Goal: Transaction & Acquisition: Purchase product/service

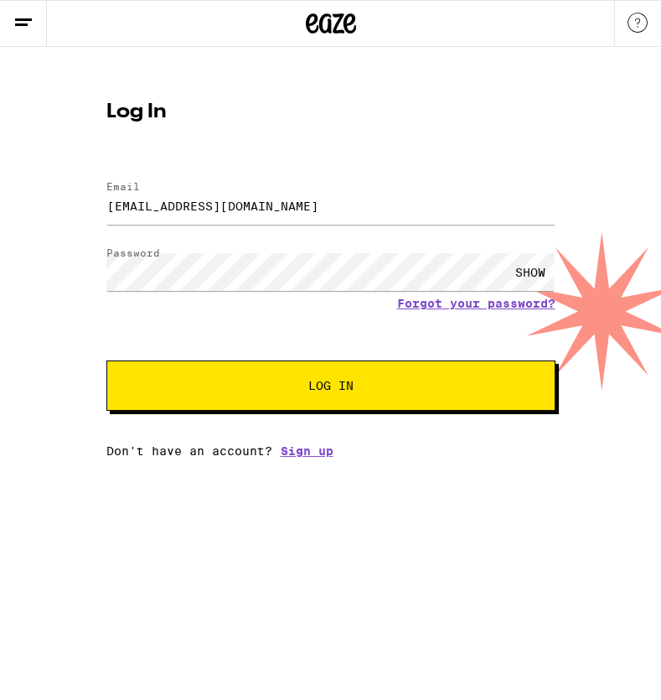
click at [226, 388] on span "Log In" at bounding box center [330, 386] width 313 height 12
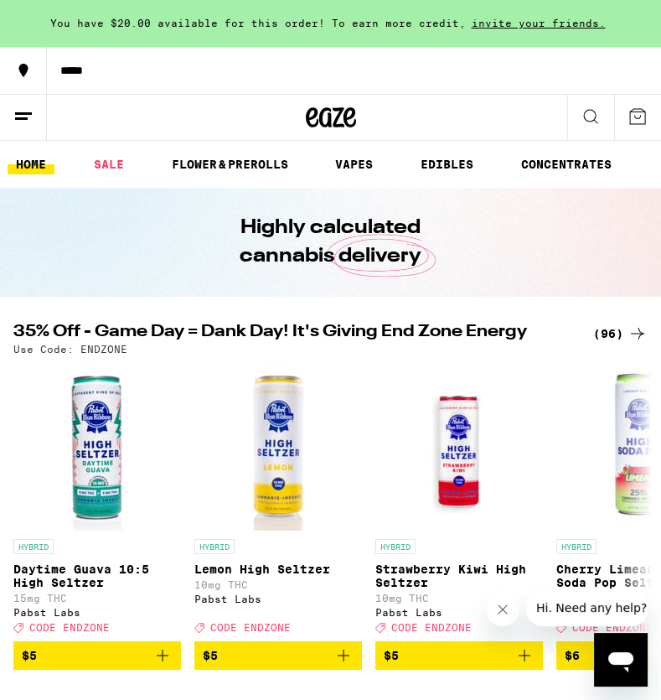
click at [75, 80] on button "*****" at bounding box center [330, 70] width 661 height 47
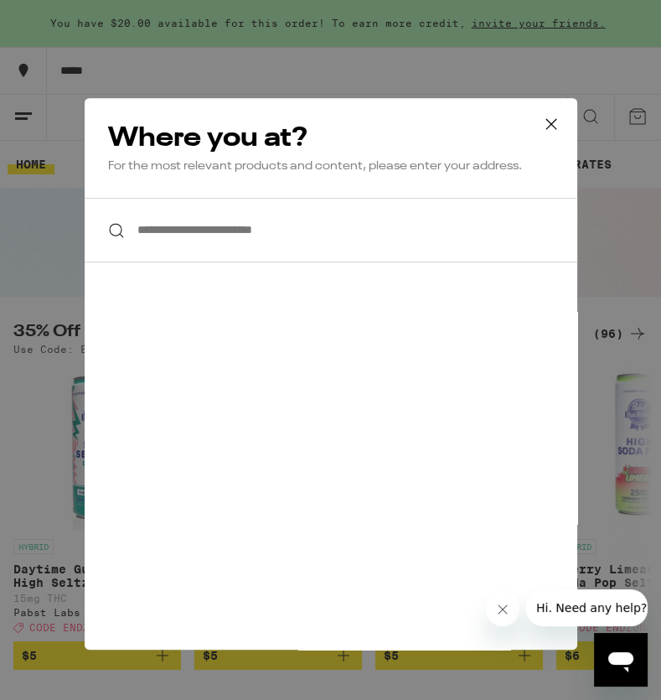
click at [301, 240] on input "**********" at bounding box center [331, 230] width 493 height 65
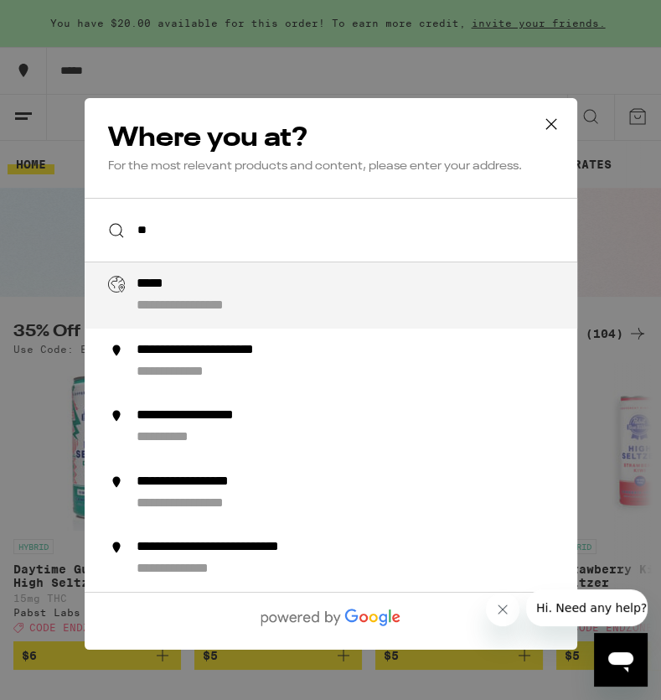
type input "*"
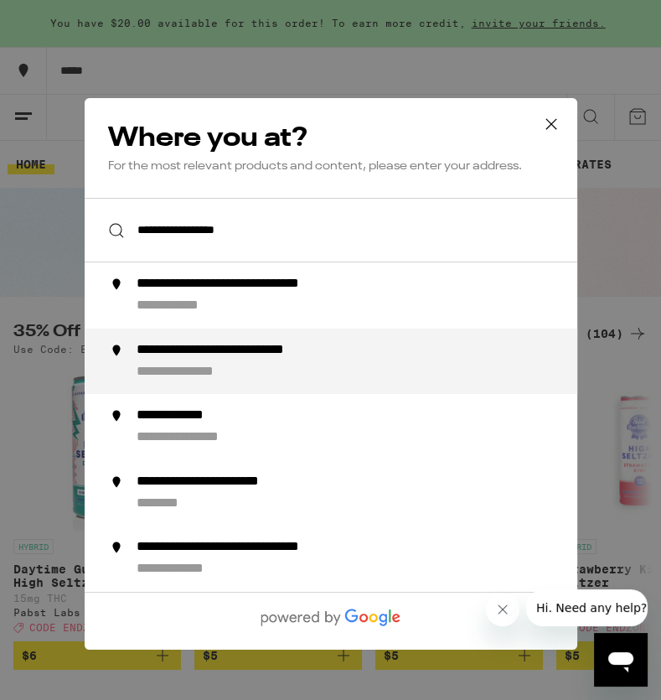
click at [297, 369] on div "**********" at bounding box center [364, 360] width 456 height 39
type input "**********"
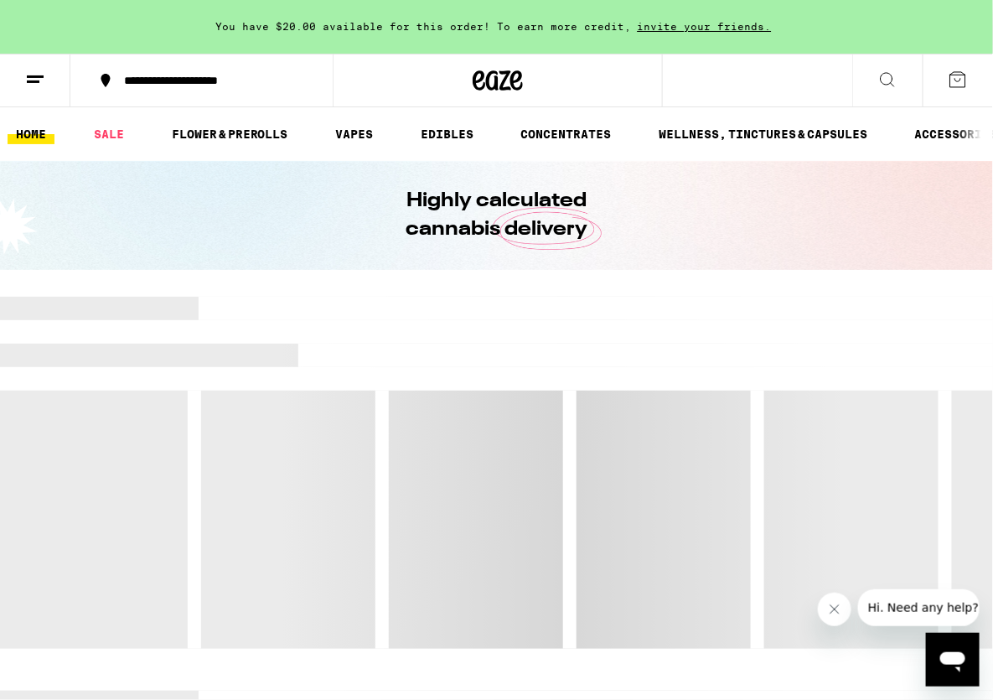
click at [30, 76] on line at bounding box center [35, 76] width 17 height 0
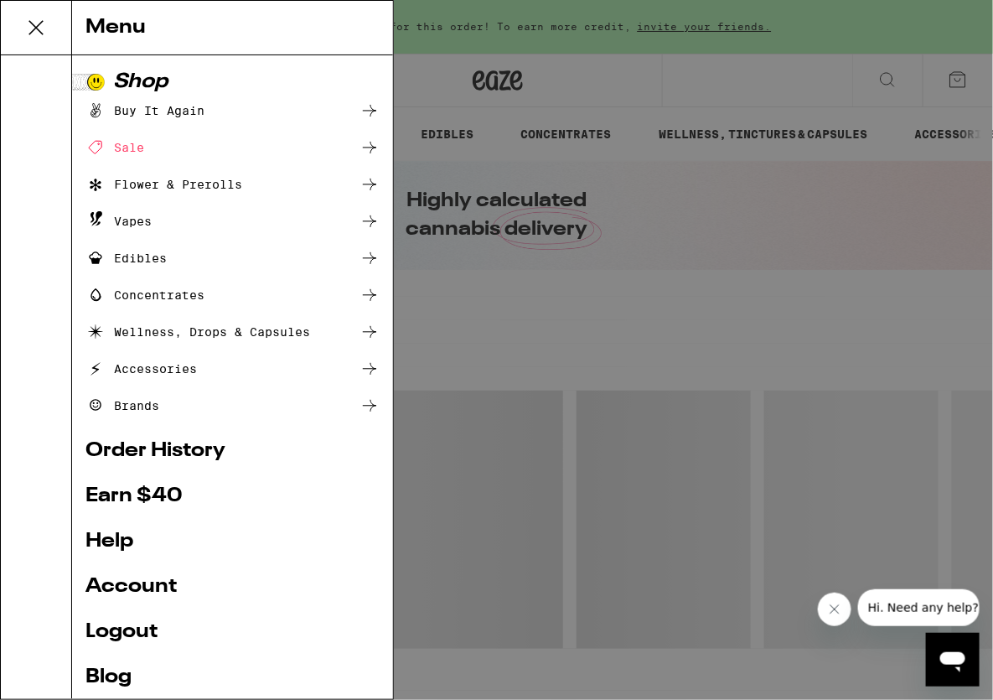
scroll to position [69, 0]
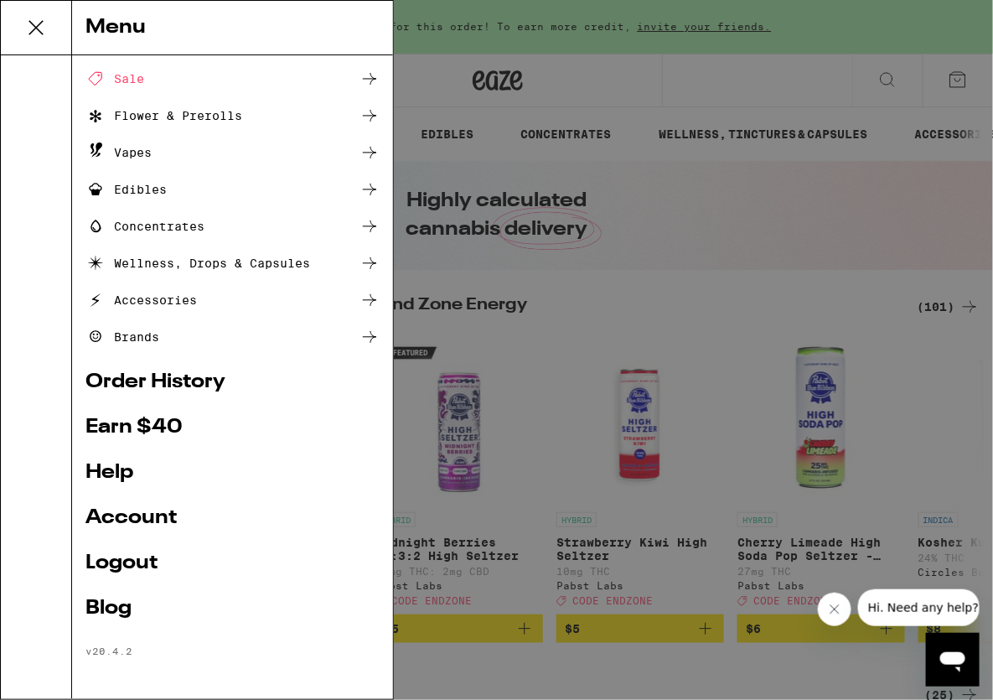
click at [510, 277] on div "Menu Shop Buy It Again Sale Flower & Prerolls Vapes Edibles Concentrates Wellne…" at bounding box center [496, 350] width 993 height 700
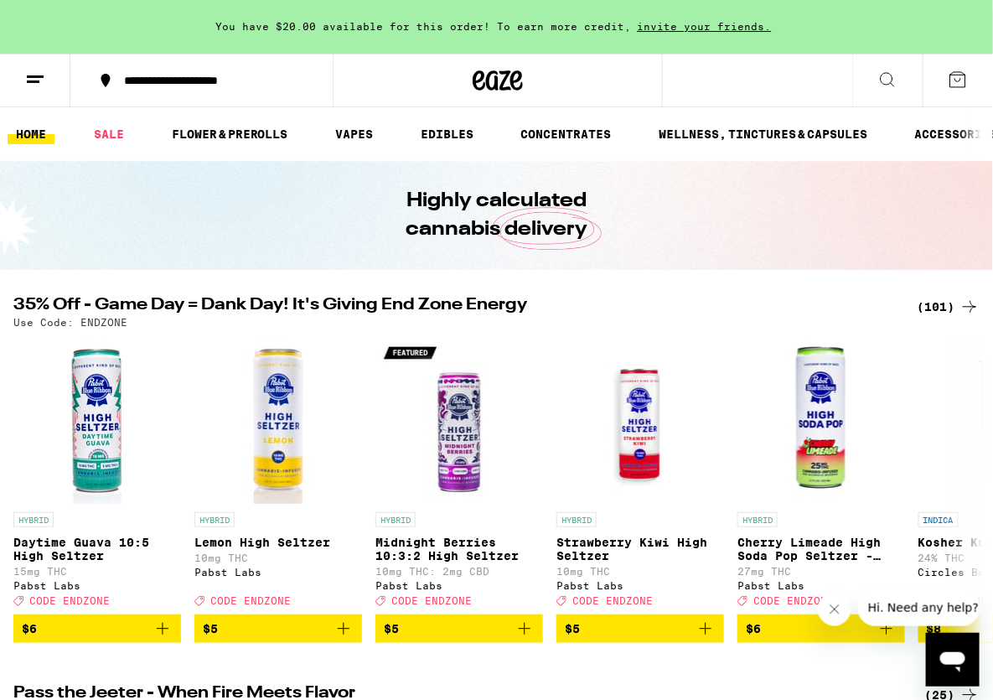
click at [346, 35] on div "You have $20.00 available for this order! To earn more credit, invite your frie…" at bounding box center [496, 27] width 993 height 54
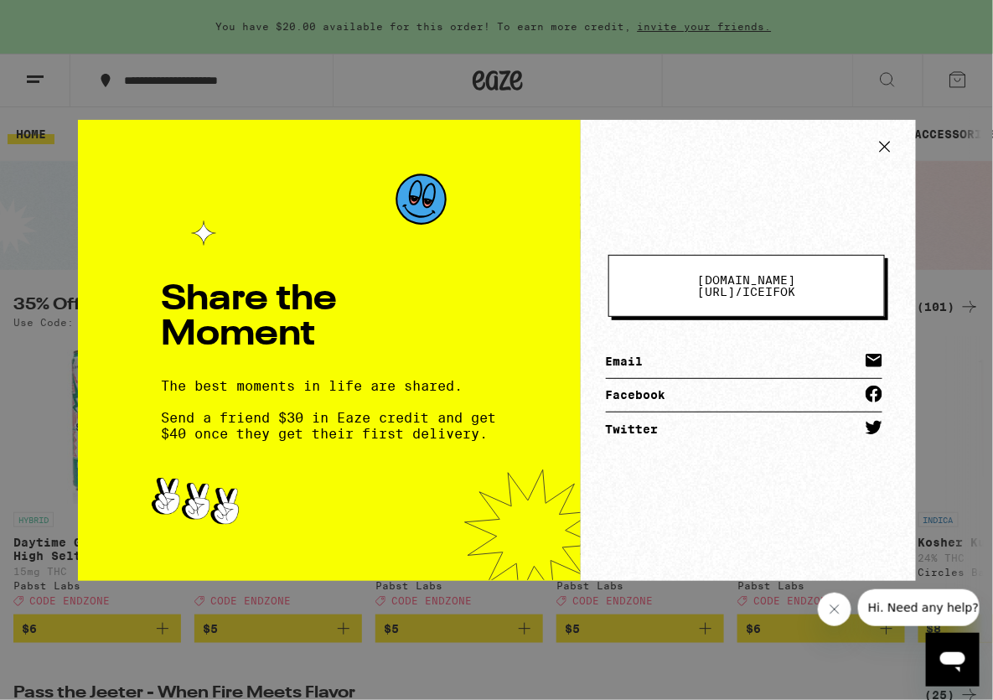
click at [660, 288] on span "[DOMAIN_NAME][URL] /" at bounding box center [746, 285] width 98 height 25
click at [660, 288] on span "[DOMAIN_NAME][URL] / iceifok" at bounding box center [746, 285] width 141 height 23
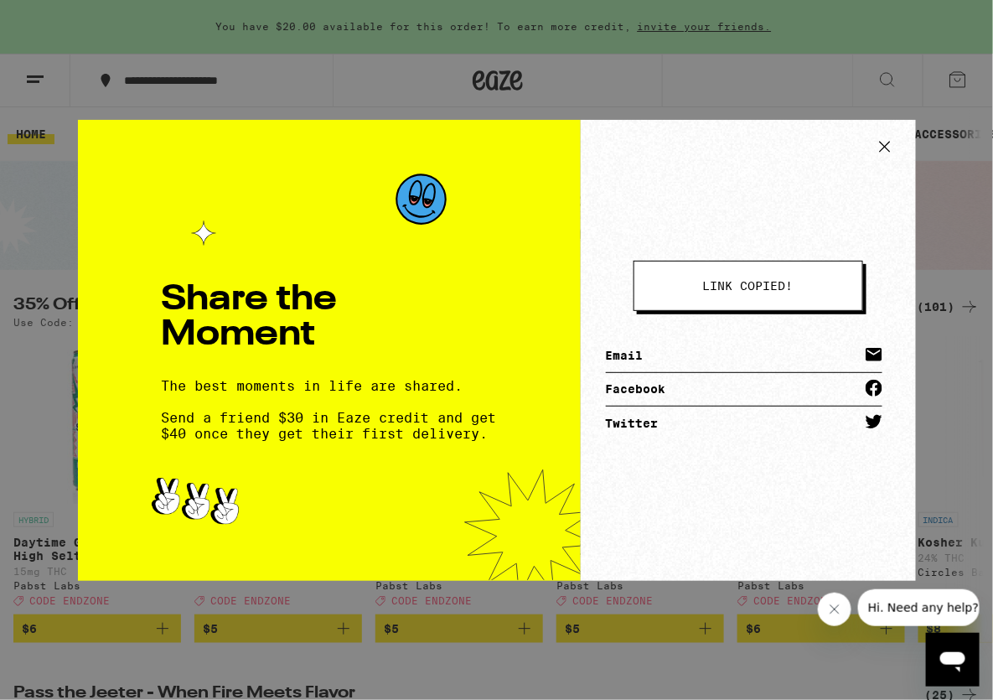
click at [660, 288] on span "link copied!" at bounding box center [748, 286] width 90 height 12
click at [660, 85] on div "Share the Moment The best moments in life are shared. Send a friend $30 in Eaze…" at bounding box center [496, 350] width 993 height 700
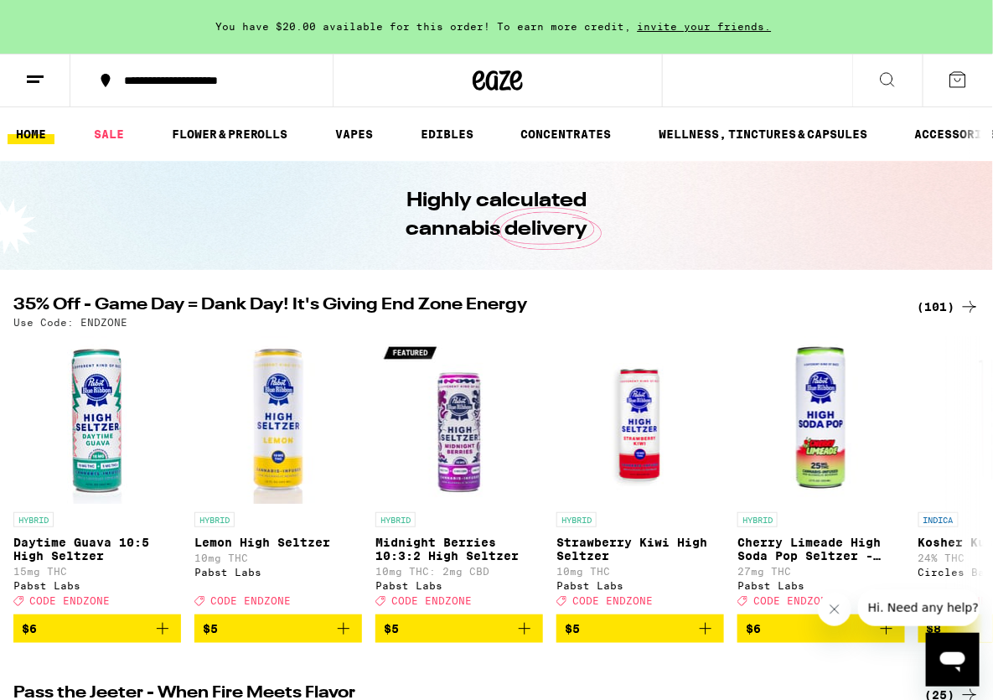
click at [512, 16] on div "You have $20.00 available for this order! To earn more credit, invite your frie…" at bounding box center [496, 27] width 993 height 54
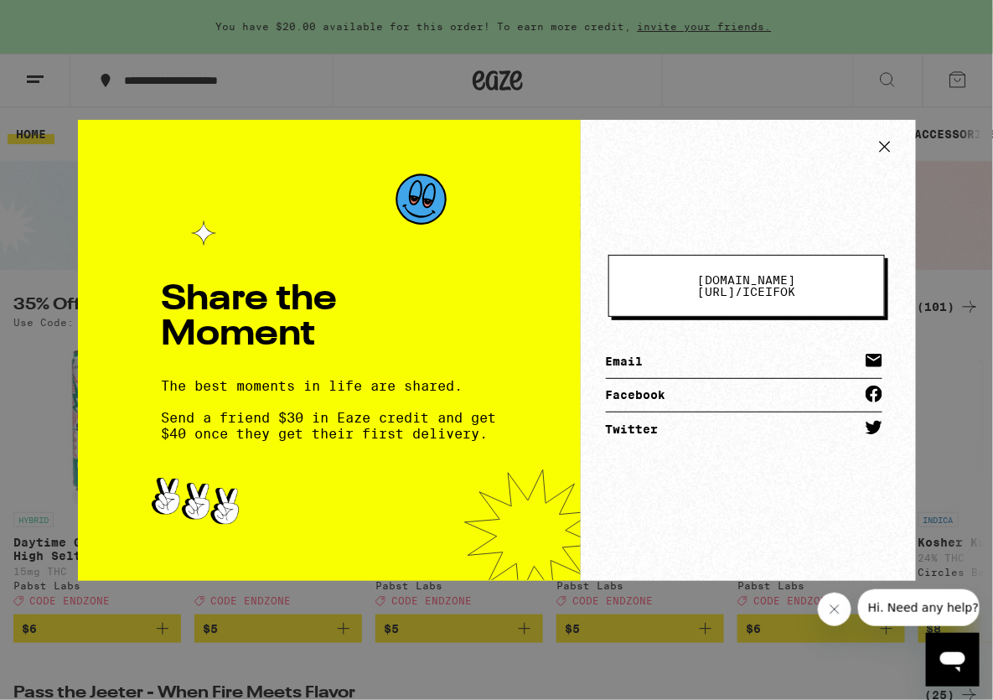
click at [365, 70] on div "Share the Moment The best moments in life are shared. Send a friend $30 in Eaze…" at bounding box center [496, 350] width 993 height 700
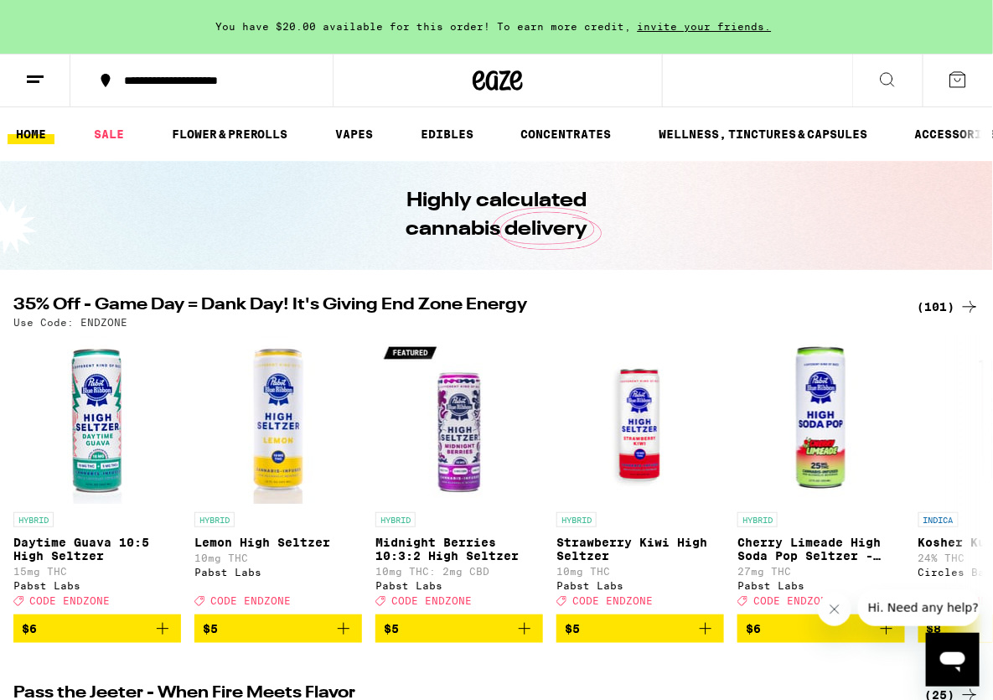
click at [37, 77] on icon at bounding box center [35, 80] width 20 height 20
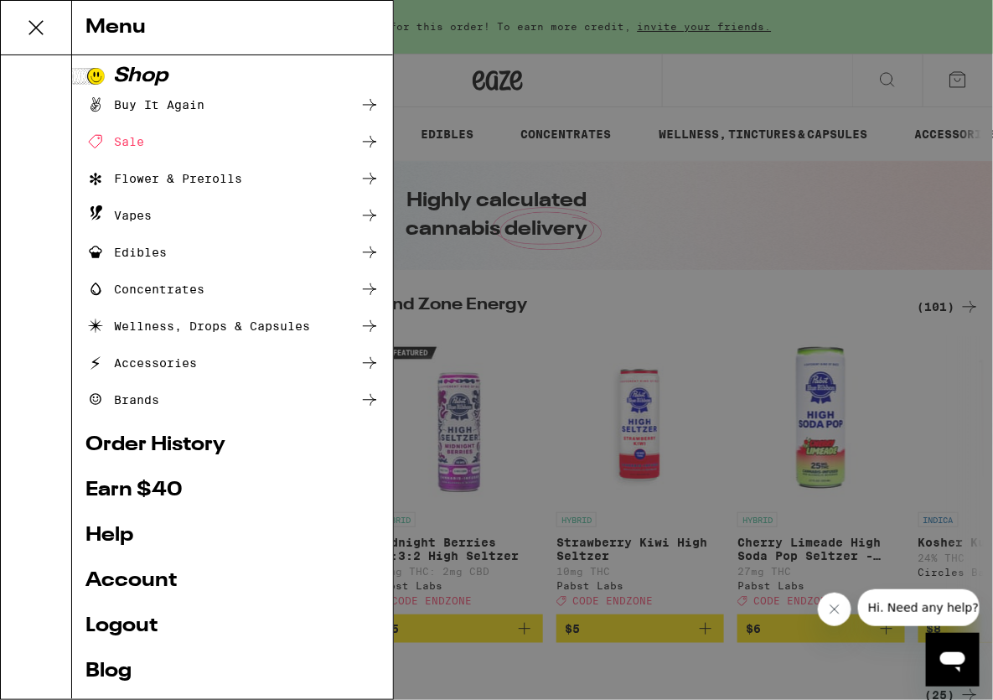
scroll to position [0, 0]
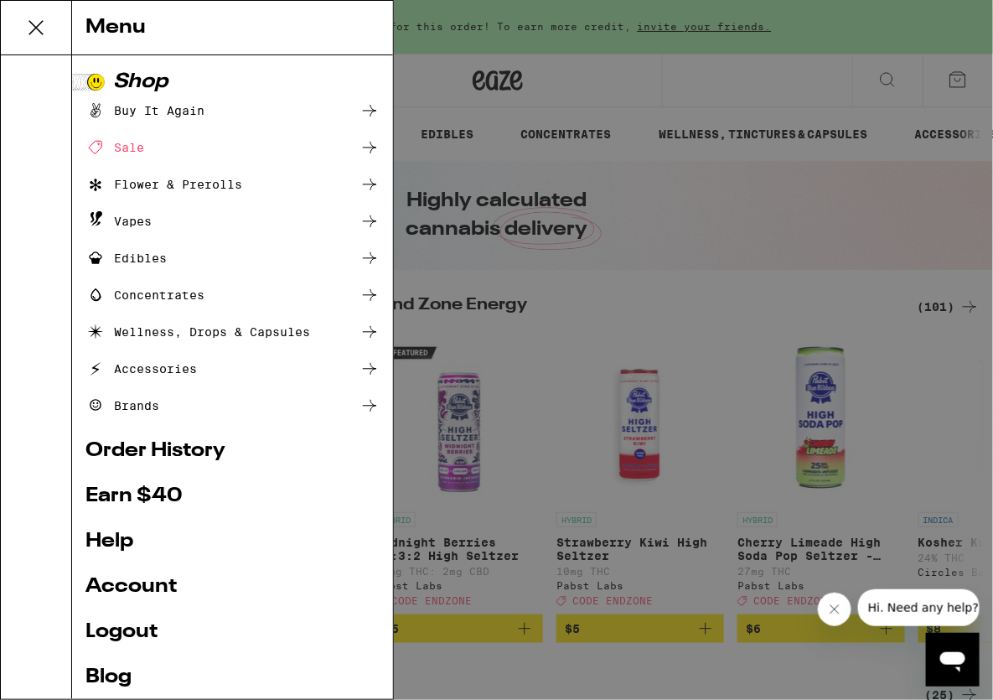
click at [152, 183] on div "Flower & Prerolls" at bounding box center [163, 184] width 157 height 20
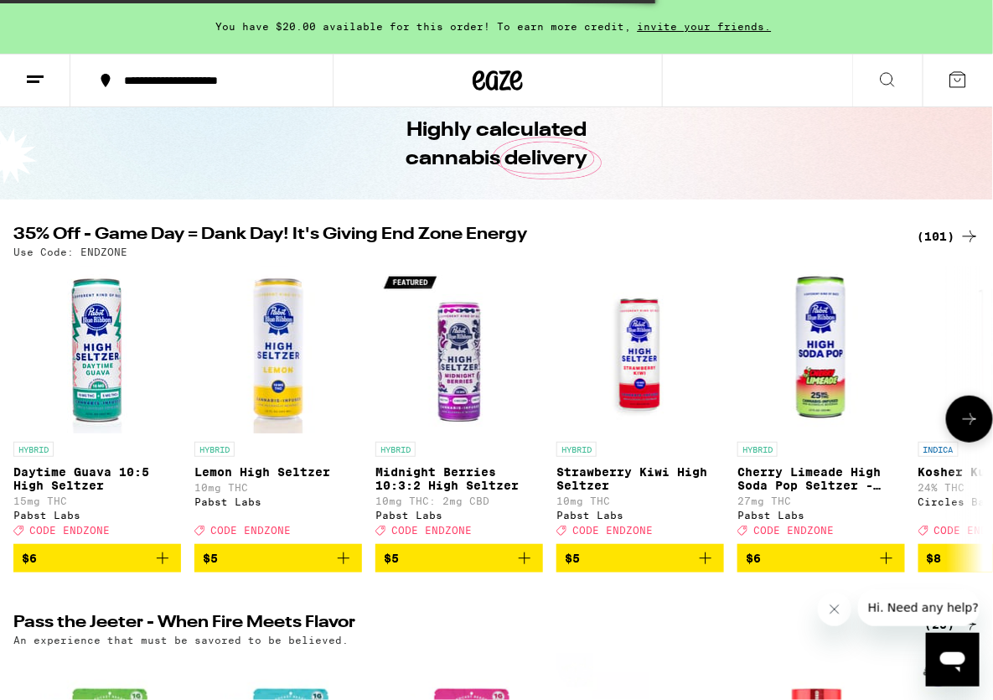
scroll to position [71, 0]
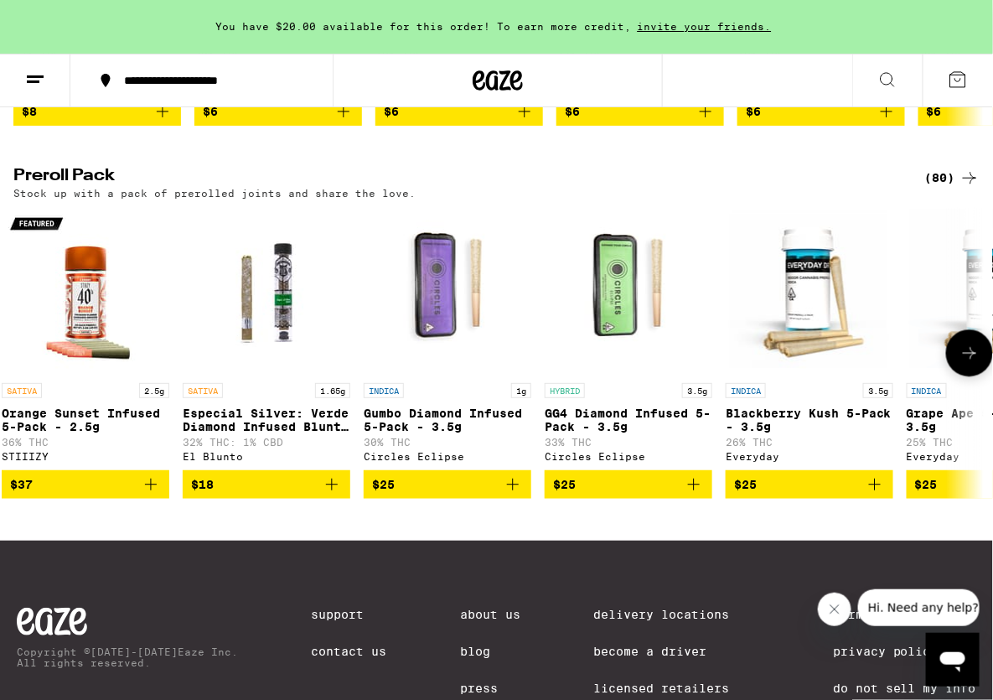
scroll to position [0, 12]
click at [660, 188] on div "(80)" at bounding box center [952, 178] width 54 height 20
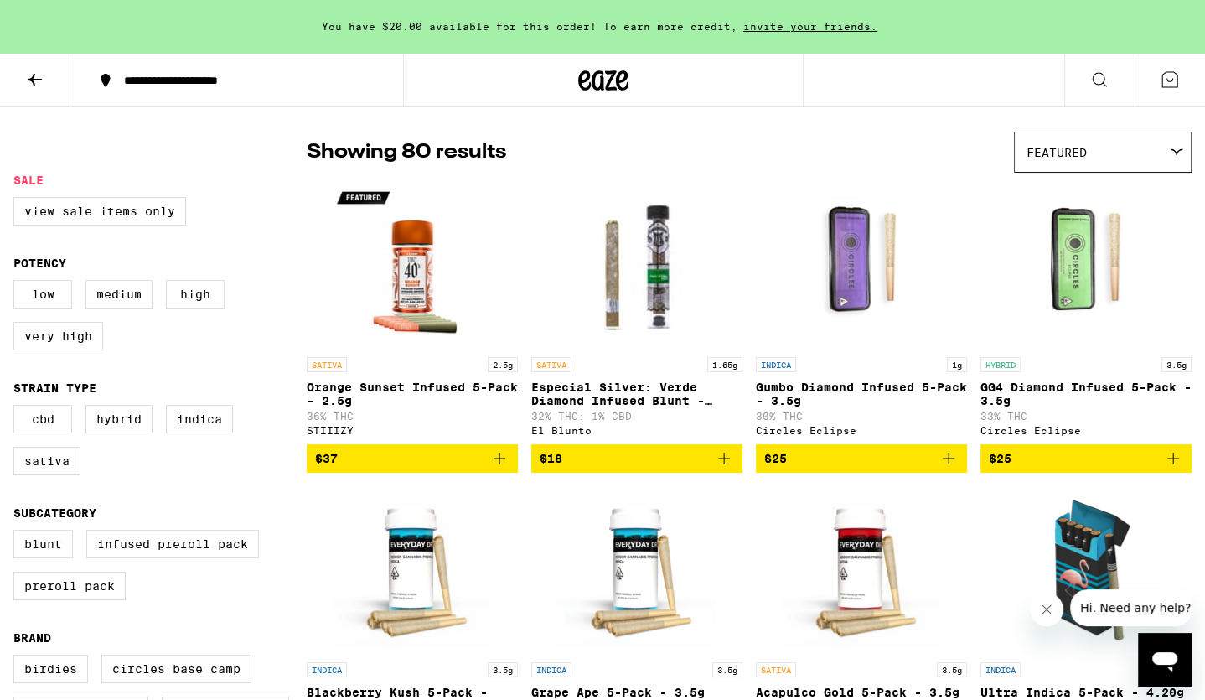
scroll to position [71, 0]
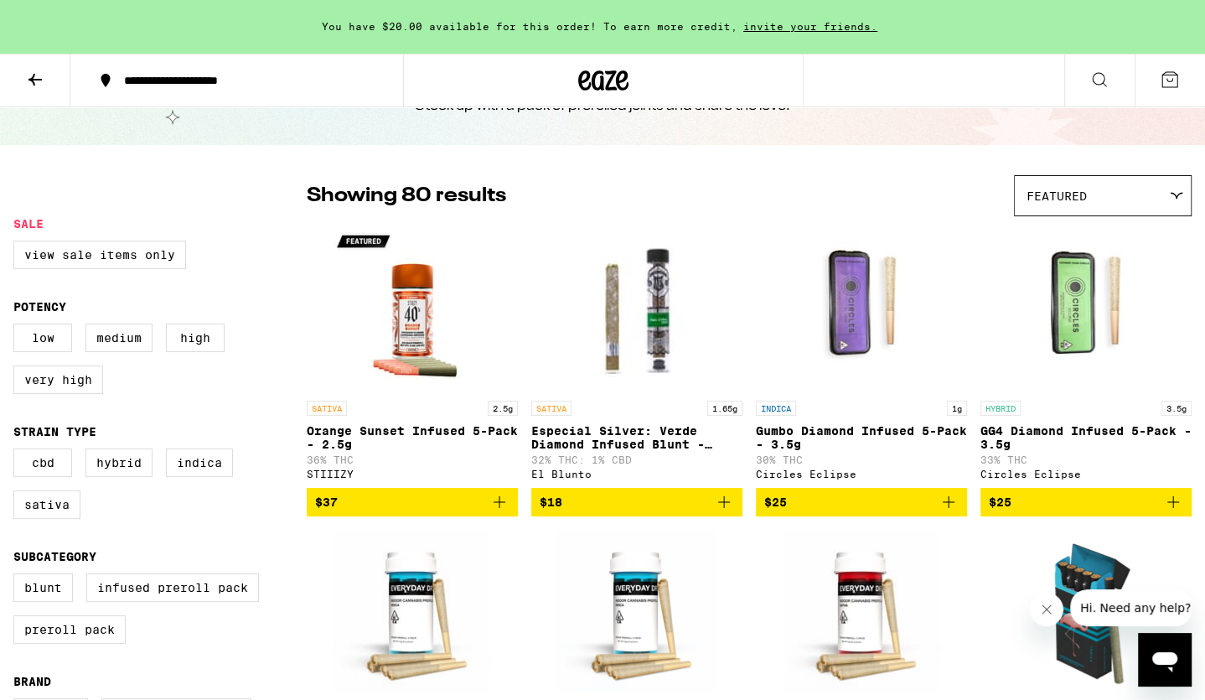
click at [660, 183] on div "Featured" at bounding box center [1103, 195] width 176 height 39
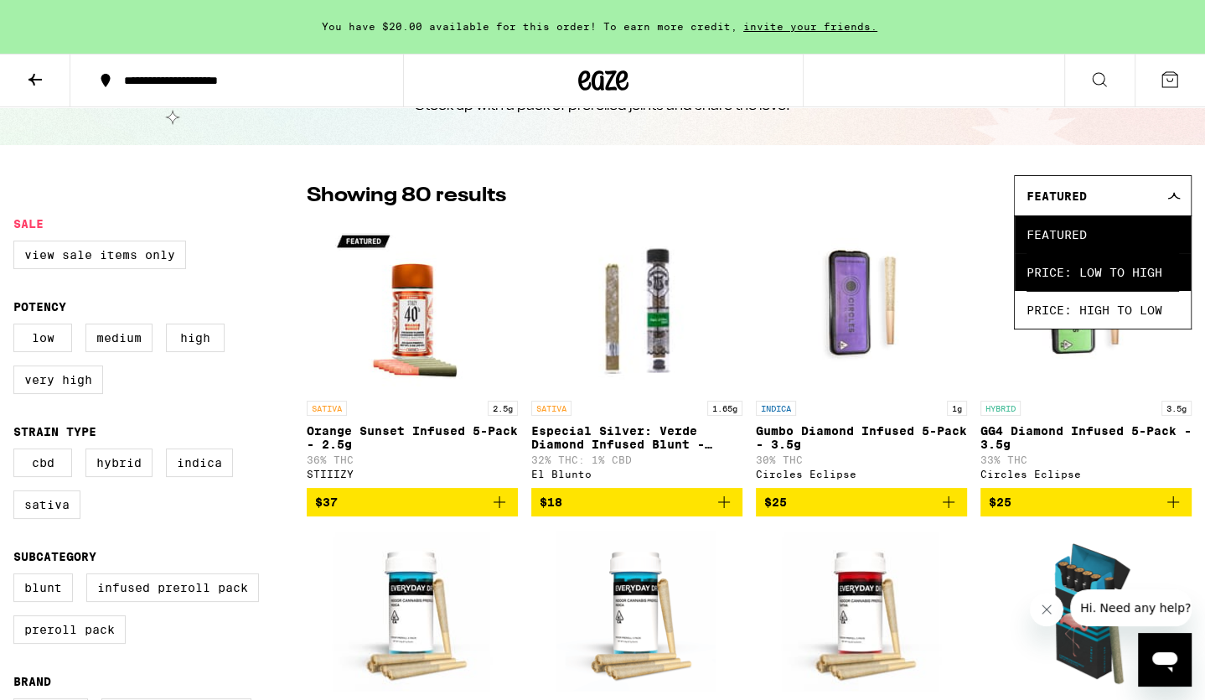
click at [660, 269] on span "Price: Low to High" at bounding box center [1102, 272] width 152 height 38
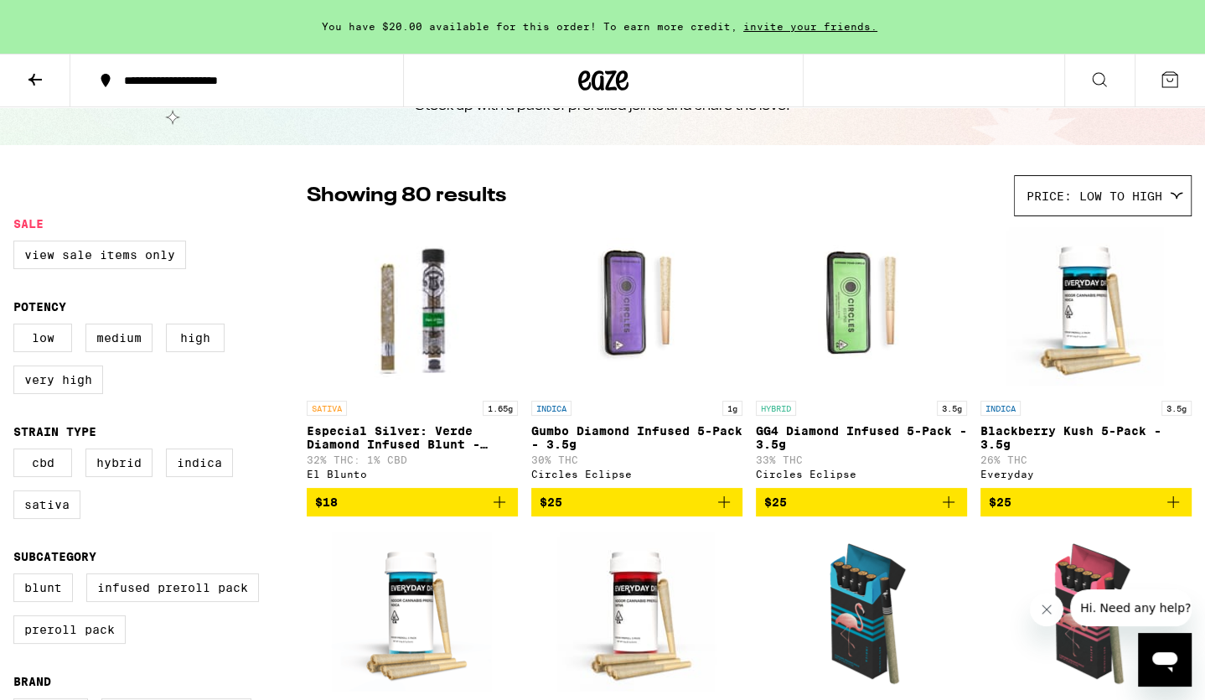
click at [660, 181] on div "Showing 80 results Price: Low to High Featured Price: Low to High Price: High t…" at bounding box center [749, 195] width 885 height 41
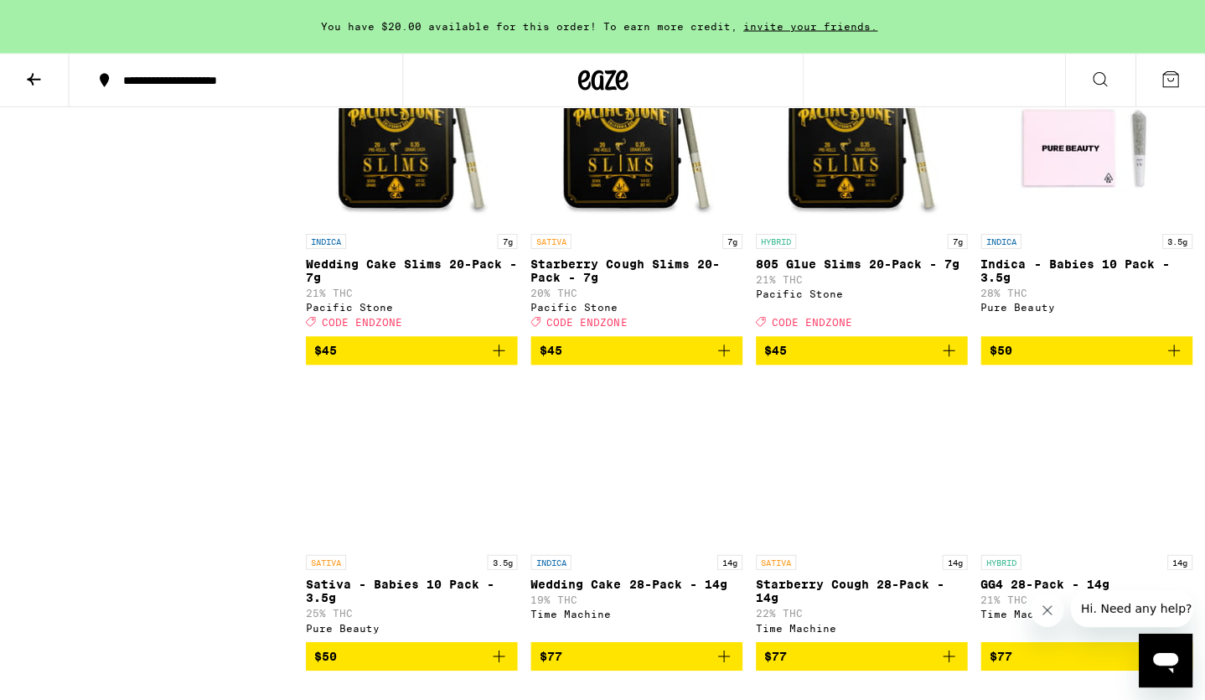
scroll to position [5766, 0]
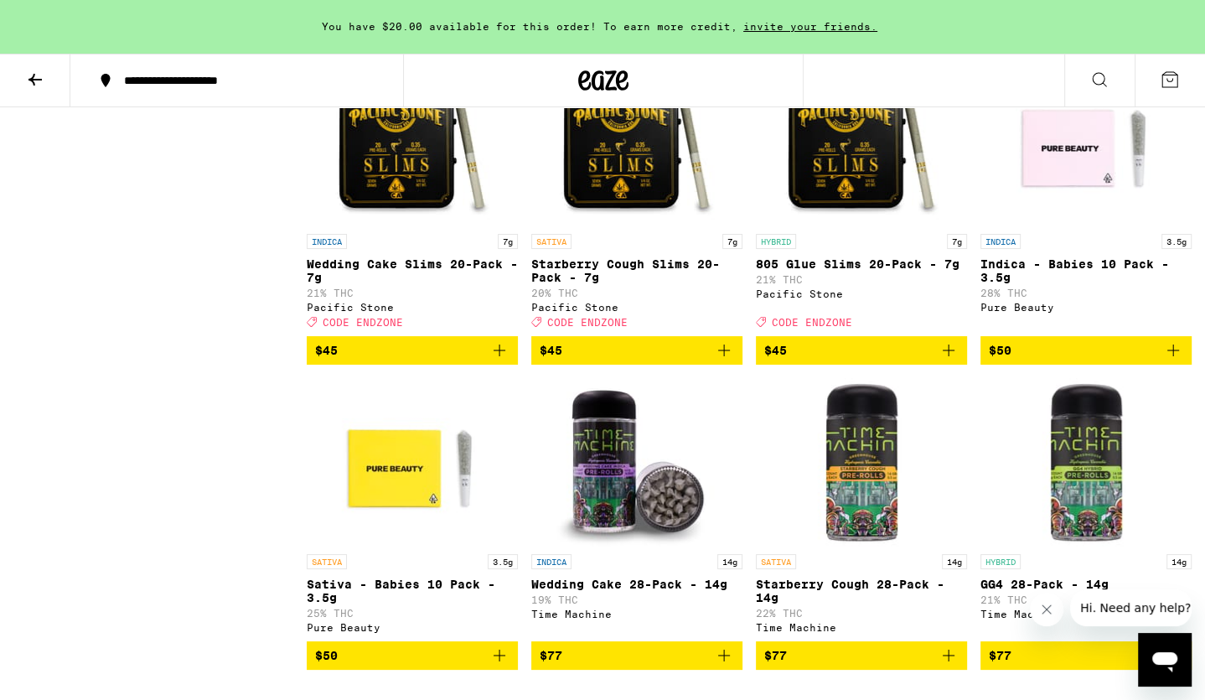
click at [660, 328] on div "Deal Created with Sketch. CODE ENDZONE" at bounding box center [861, 322] width 211 height 12
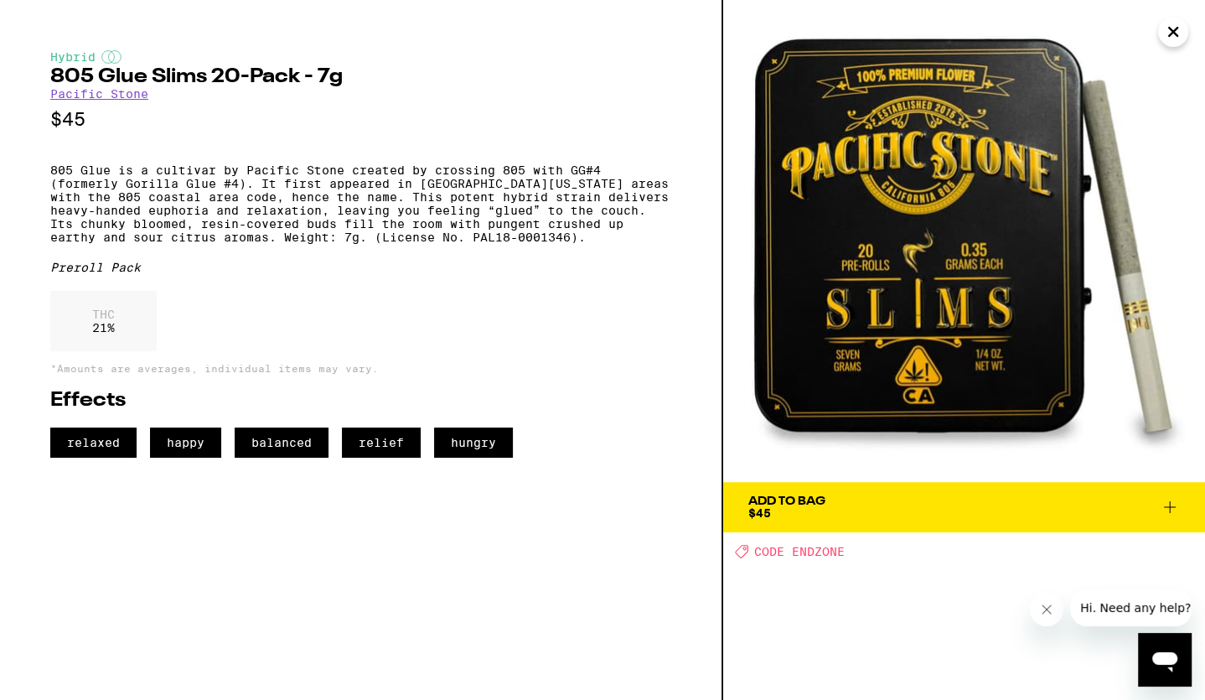
click at [660, 551] on span "CODE ENDZONE" at bounding box center [799, 551] width 90 height 13
click at [660, 554] on icon "Deal Created with Sketch." at bounding box center [741, 551] width 13 height 13
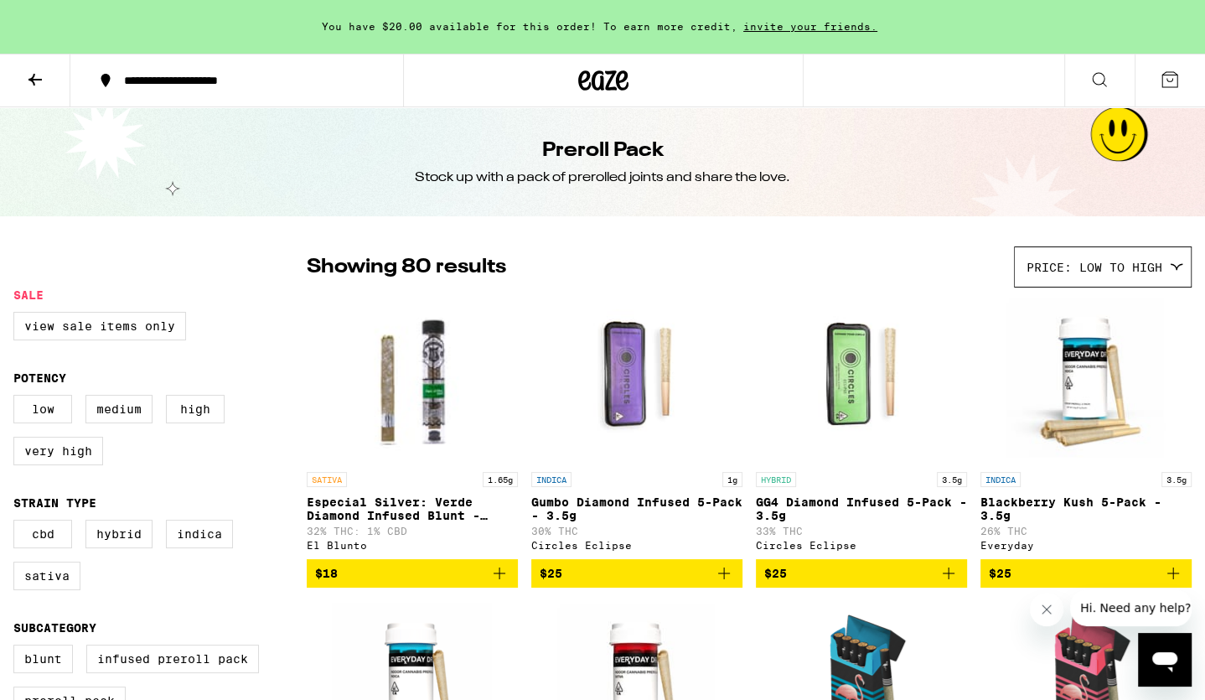
click at [38, 77] on icon at bounding box center [35, 80] width 20 height 20
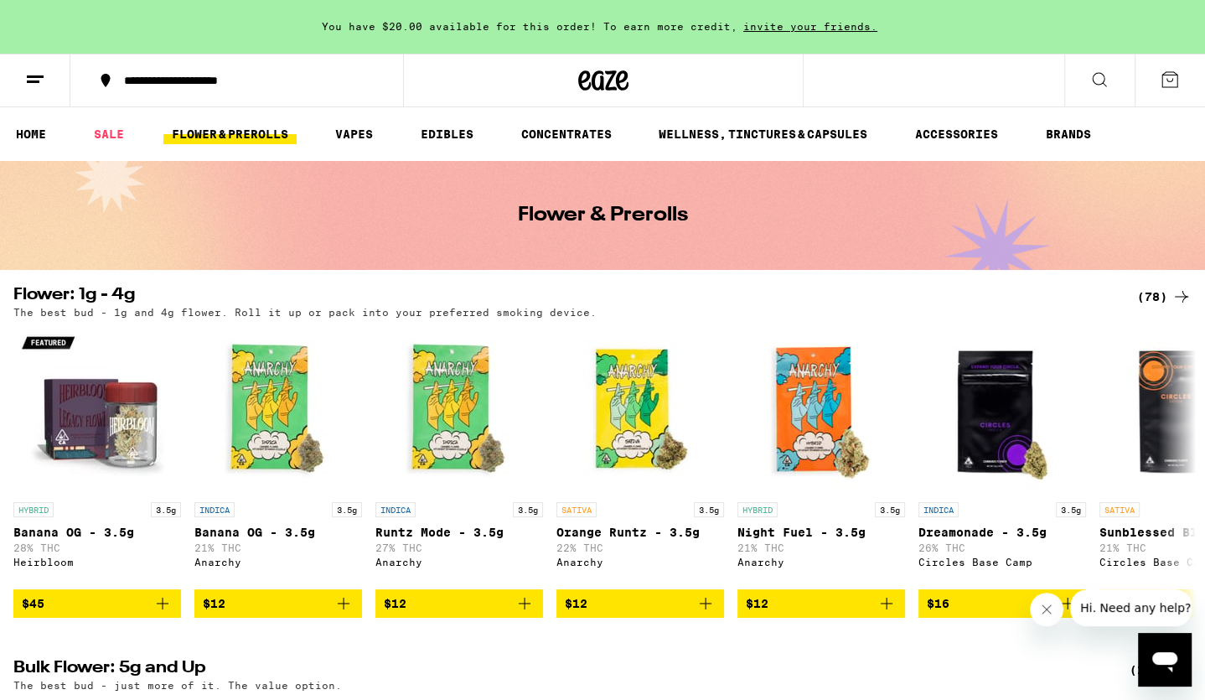
click at [601, 91] on icon at bounding box center [603, 80] width 50 height 30
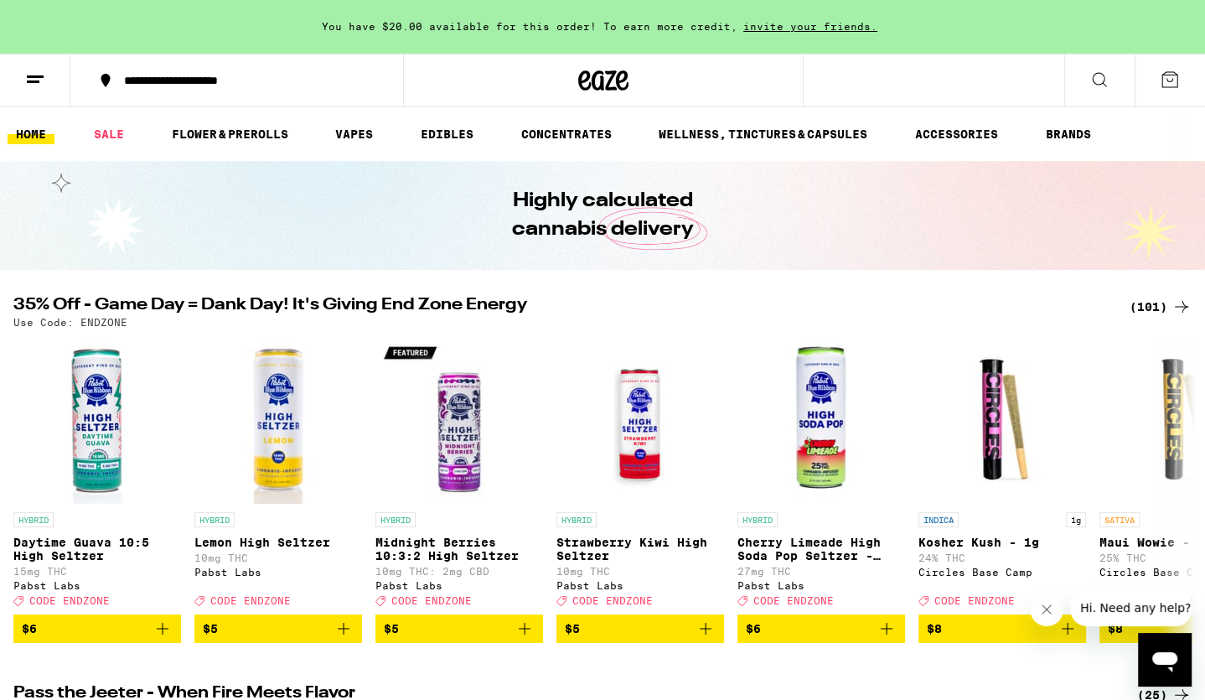
click at [660, 302] on div "(101)" at bounding box center [1160, 307] width 62 height 20
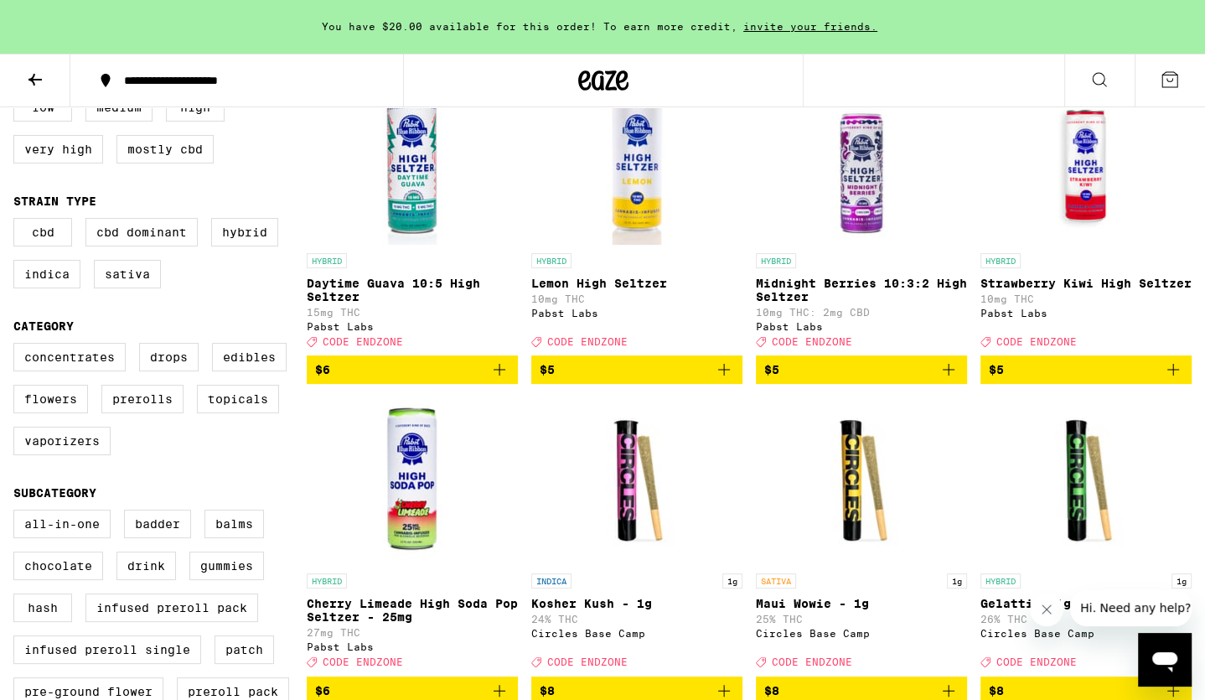
scroll to position [320, 0]
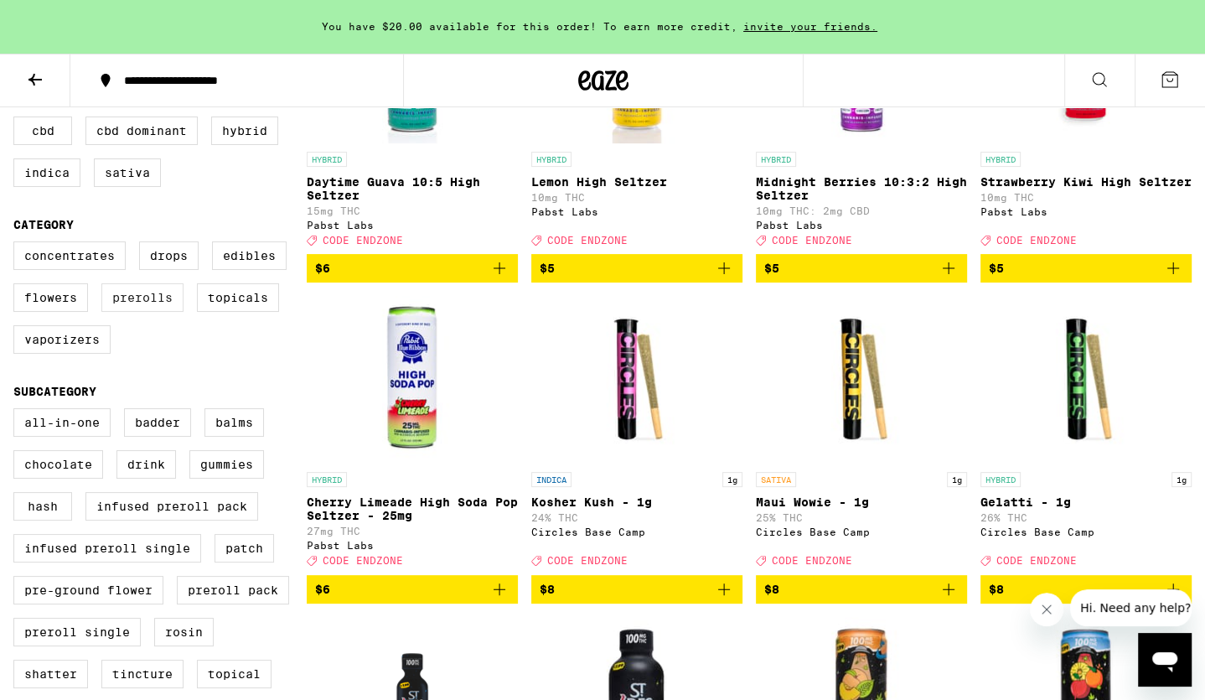
click at [132, 308] on label "Prerolls" at bounding box center [142, 297] width 82 height 28
click at [18, 245] on input "Prerolls" at bounding box center [17, 244] width 1 height 1
checkbox input "true"
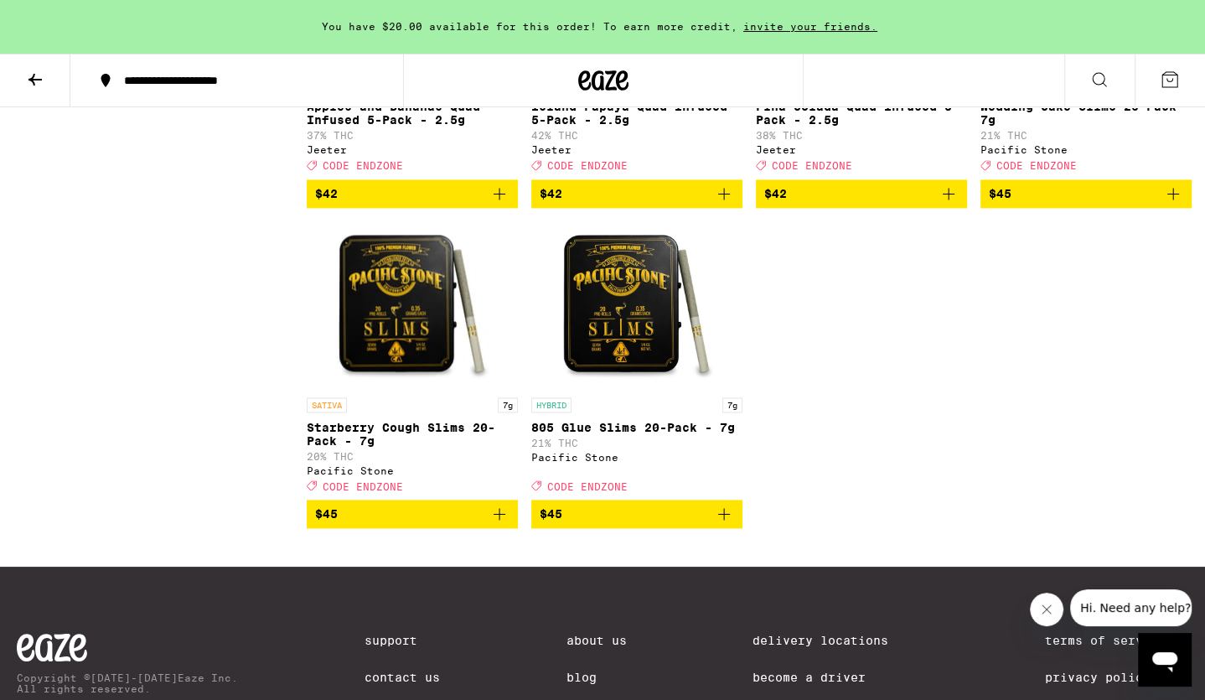
scroll to position [1998, 0]
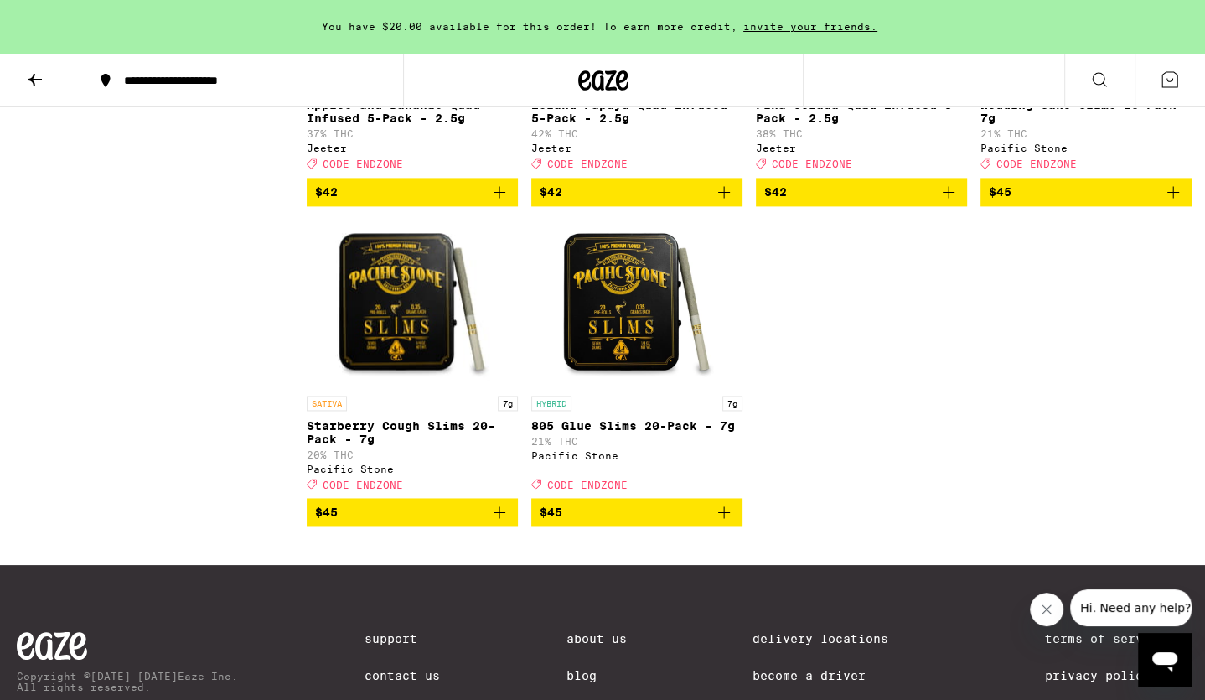
click at [660, 522] on icon "Add to bag" at bounding box center [724, 512] width 20 height 20
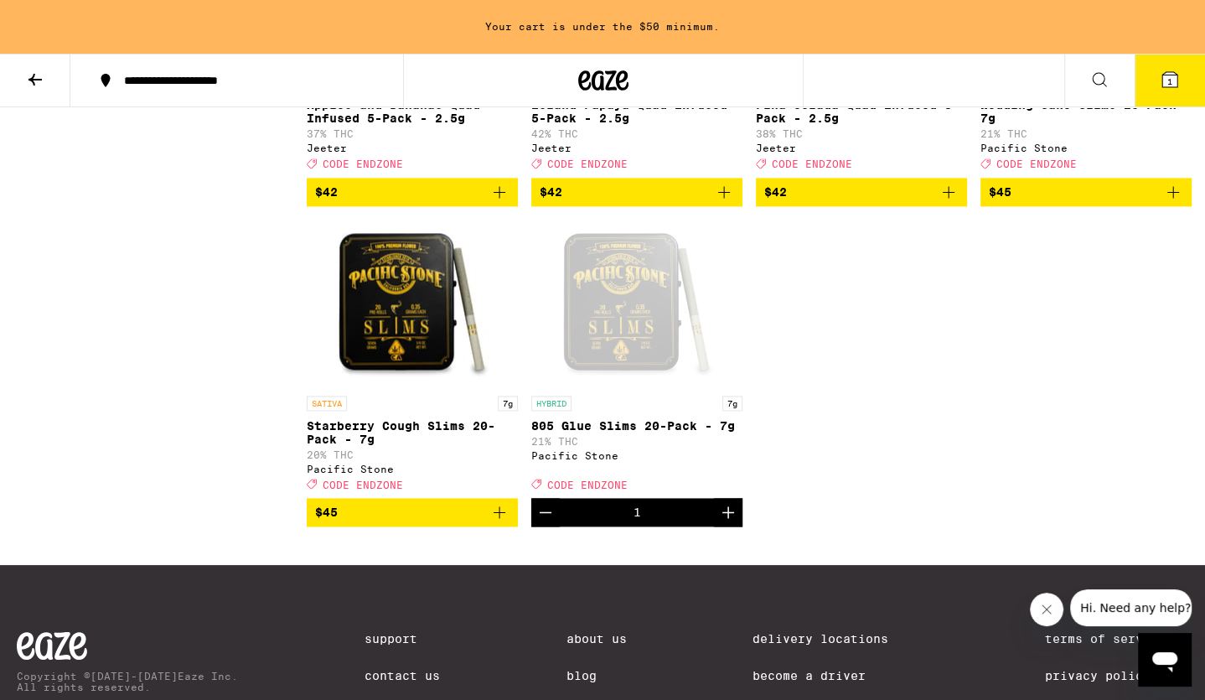
click at [660, 202] on icon "Add to bag" at bounding box center [1173, 192] width 20 height 20
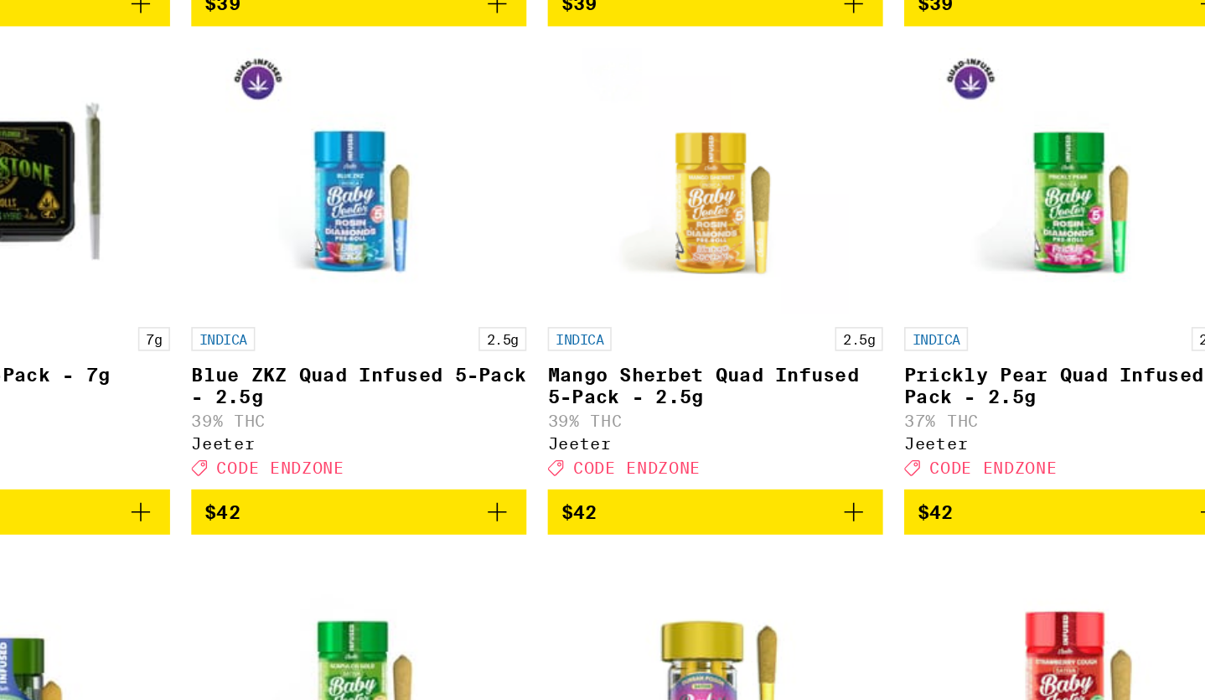
scroll to position [1117, 0]
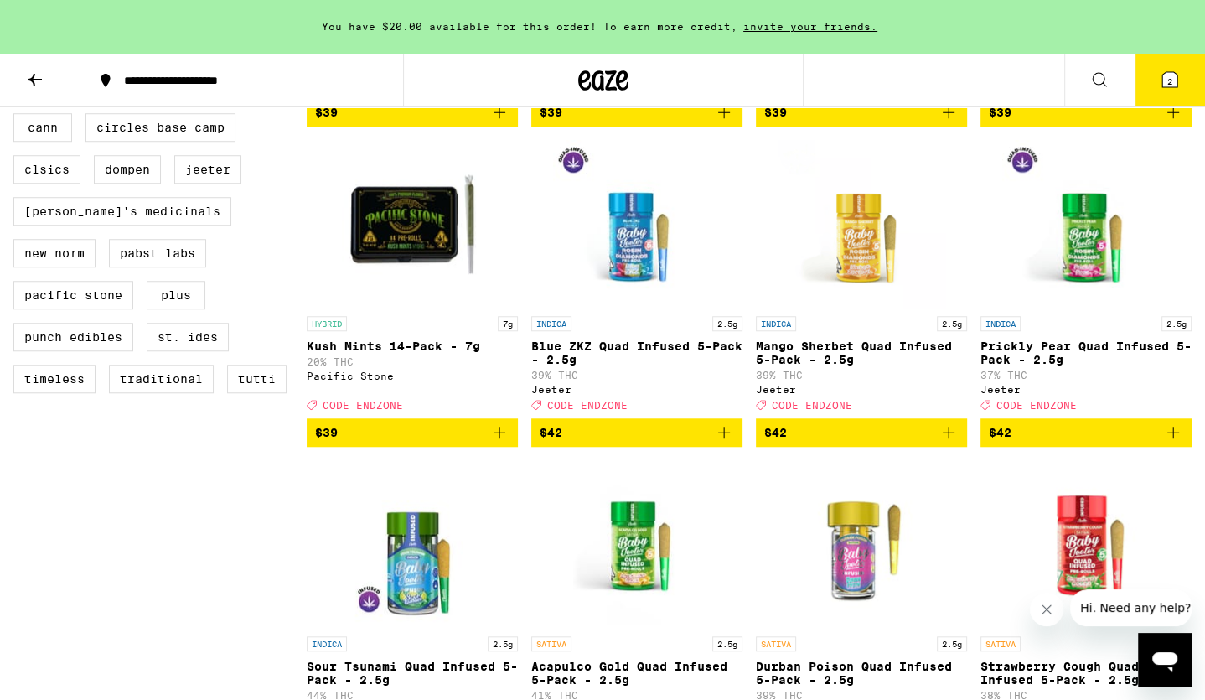
click at [660, 442] on span "$42" at bounding box center [1086, 432] width 194 height 20
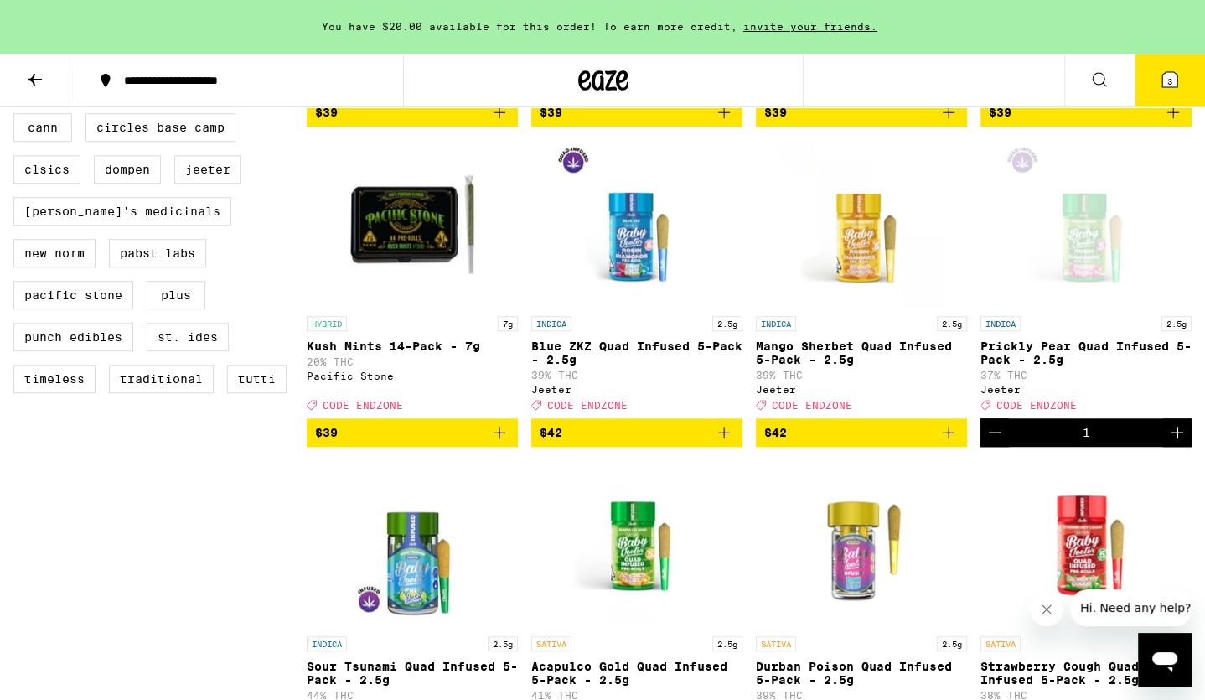
click at [660, 65] on button "3" at bounding box center [1169, 80] width 70 height 52
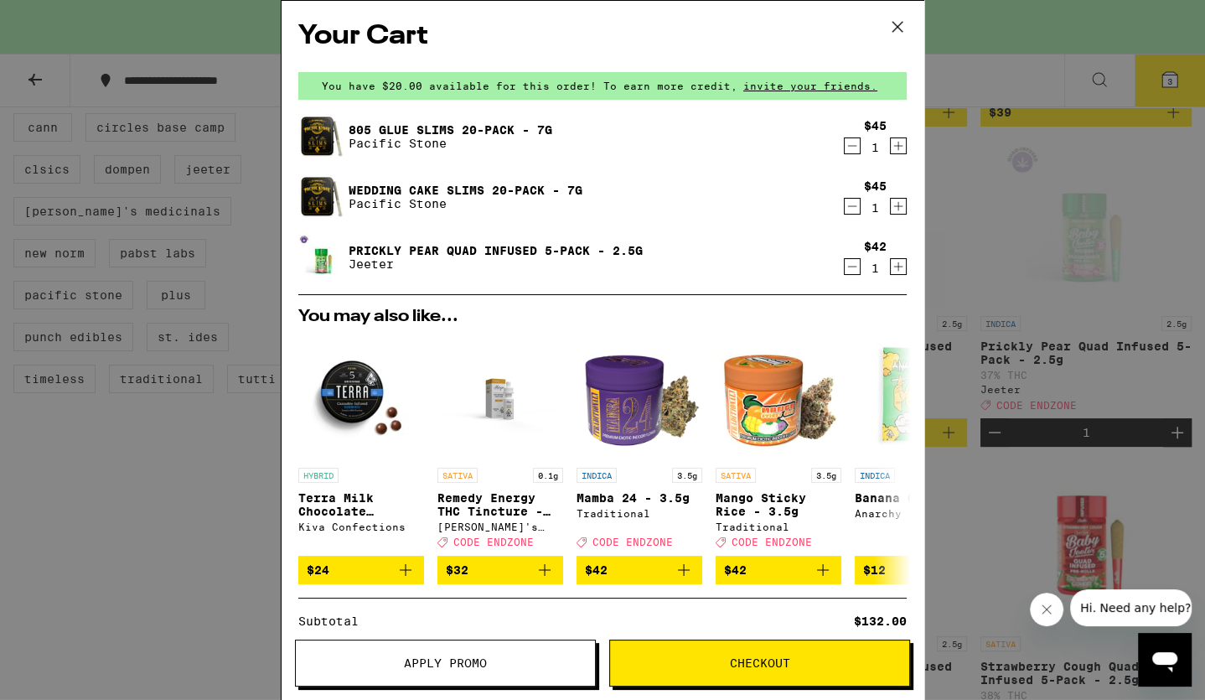
click at [471, 80] on span "You have $20.00 available for this order! To earn more credit," at bounding box center [530, 85] width 416 height 11
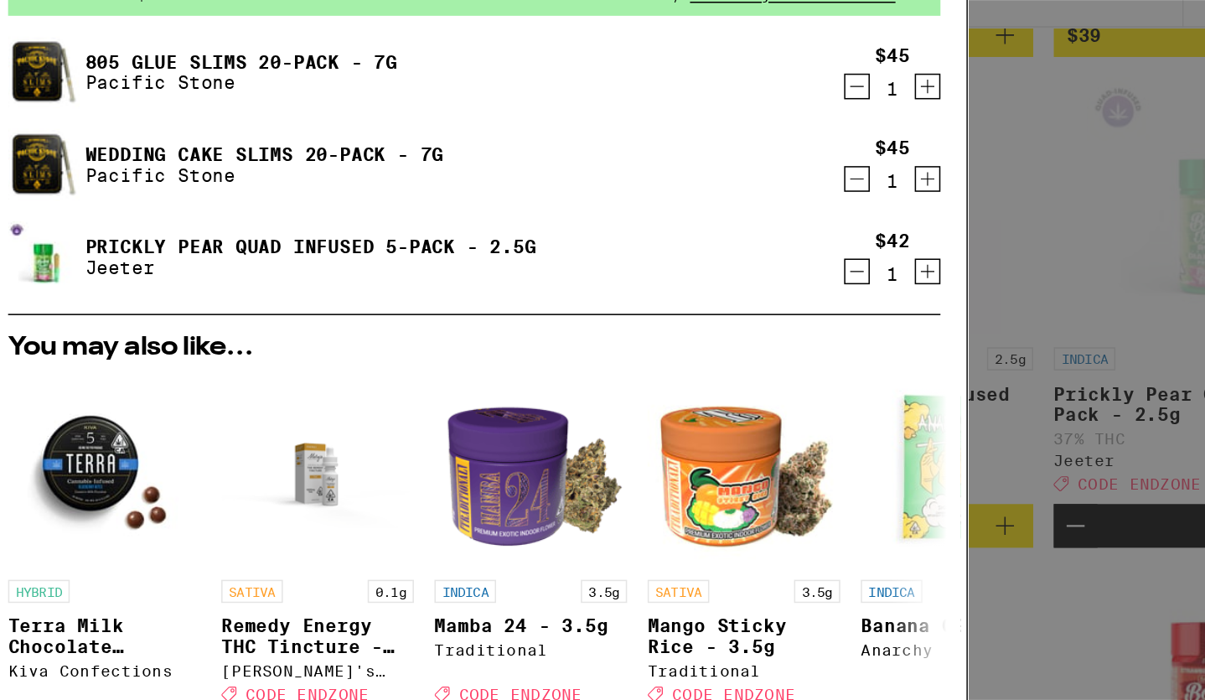
scroll to position [1117, 0]
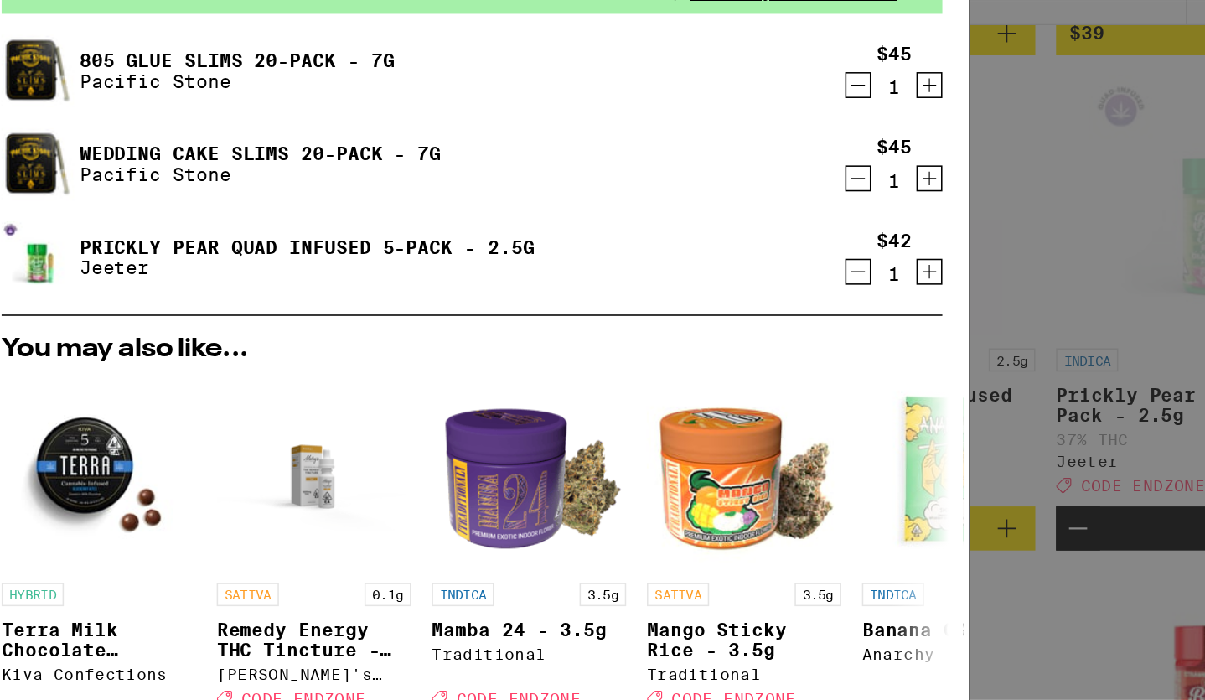
click at [660, 266] on icon "Decrement" at bounding box center [852, 266] width 15 height 20
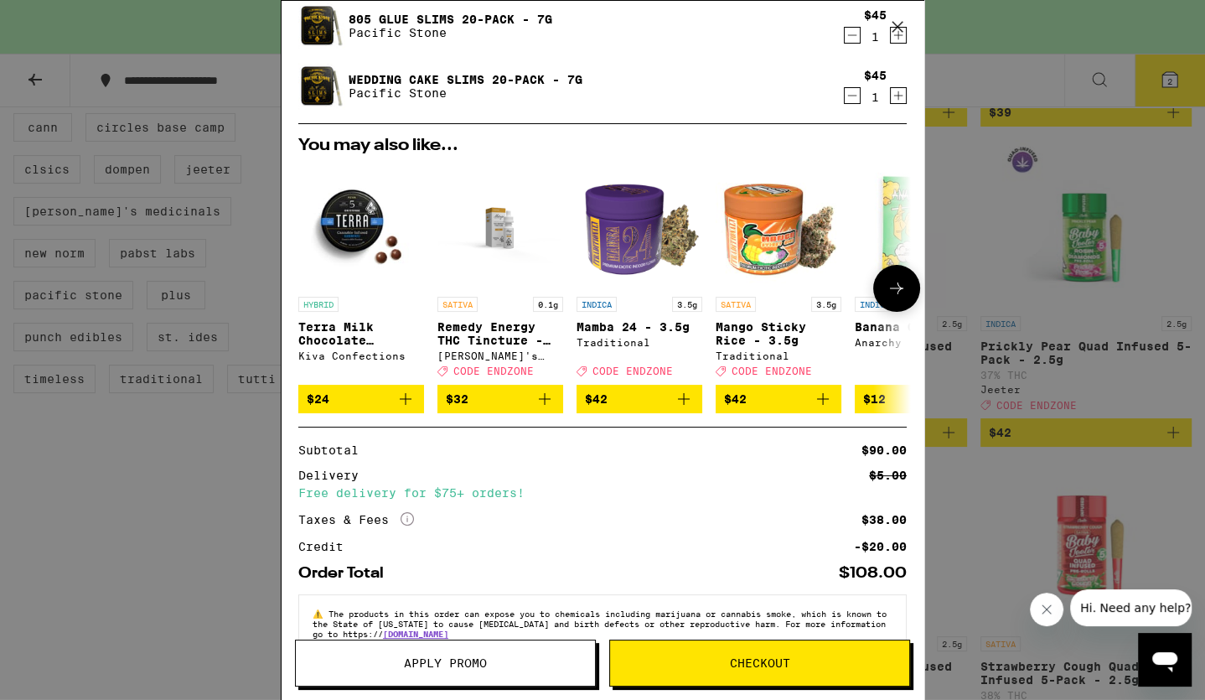
scroll to position [155, 0]
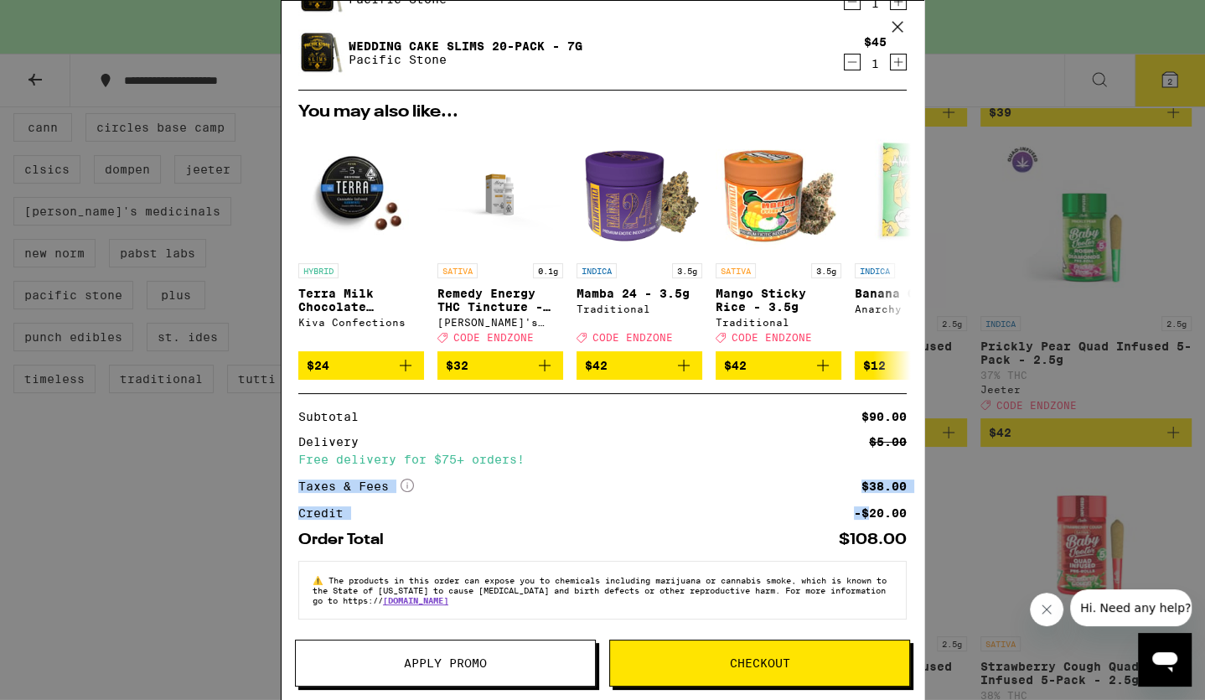
drag, startPoint x: 872, startPoint y: 449, endPoint x: 872, endPoint y: 512, distance: 62.8
click at [660, 512] on div "Subtotal $90.00 Delivery $5.00 Free delivery for $75+ orders! Taxes & Fees More…" at bounding box center [602, 465] width 608 height 108
click at [660, 512] on div "-$20.00" at bounding box center [880, 513] width 53 height 12
drag, startPoint x: 872, startPoint y: 512, endPoint x: 872, endPoint y: 390, distance: 122.3
click at [660, 393] on div "Subtotal $90.00 Delivery $5.00 Free delivery for $75+ orders! Taxes & Fees More…" at bounding box center [602, 470] width 608 height 154
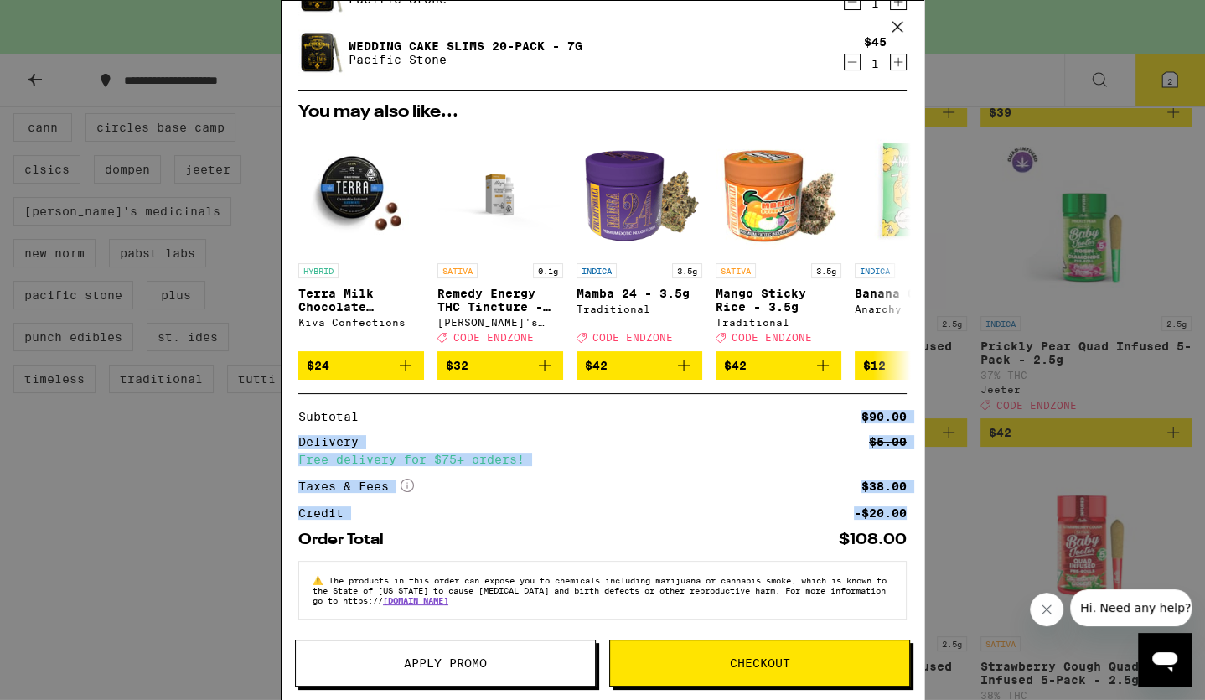
click at [660, 421] on div "Subtotal $90.00 Delivery $5.00 Free delivery for $75+ orders! Taxes & Fees More…" at bounding box center [602, 465] width 608 height 108
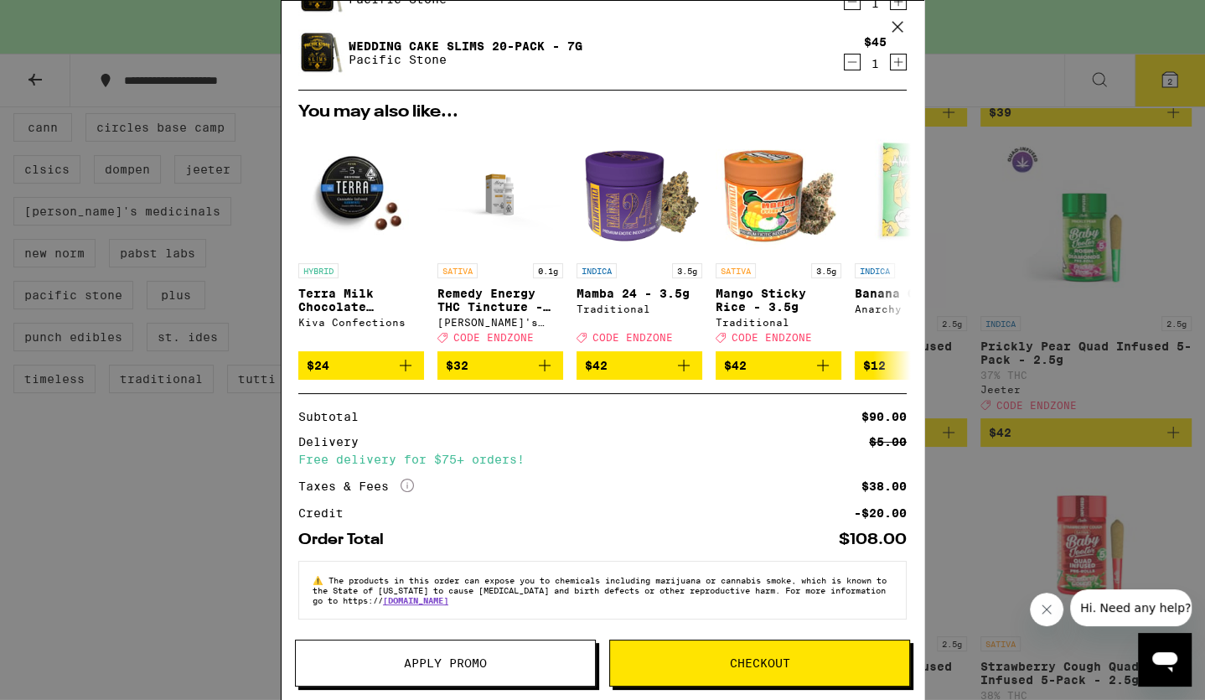
click at [660, 654] on button "Checkout" at bounding box center [759, 662] width 301 height 47
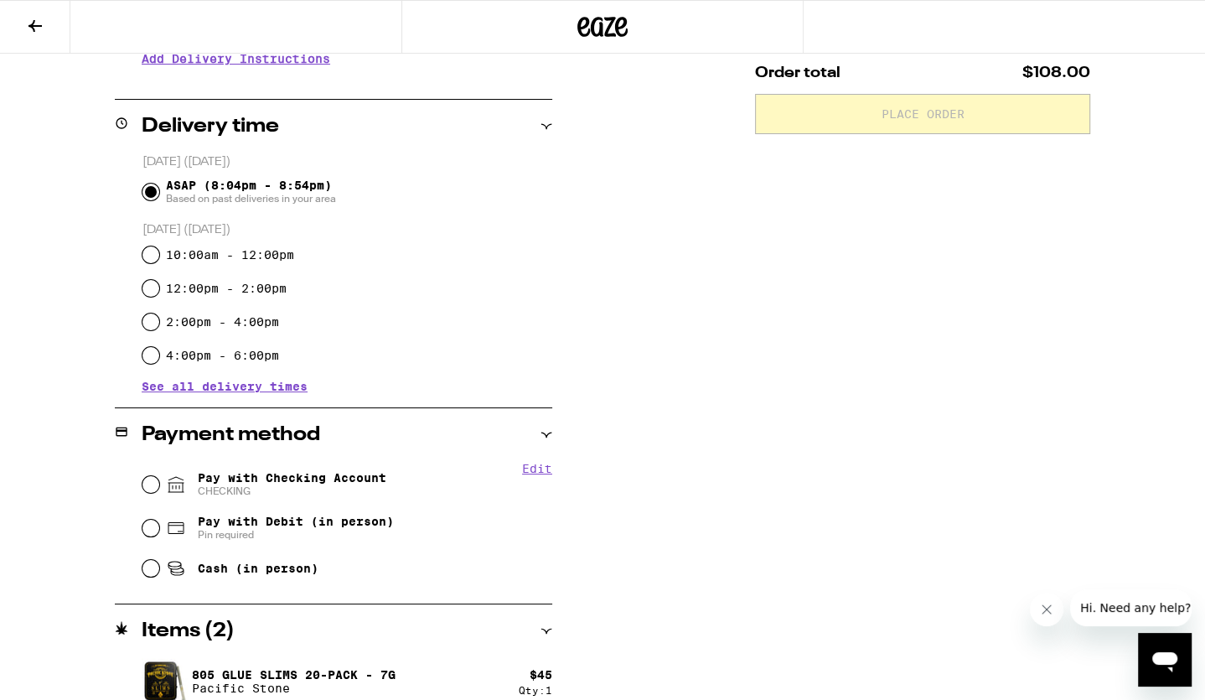
click at [315, 471] on span "Pay with Checking Account CHECKING" at bounding box center [292, 484] width 189 height 27
click at [159, 476] on input "Pay with Checking Account CHECKING" at bounding box center [150, 484] width 17 height 17
radio input "true"
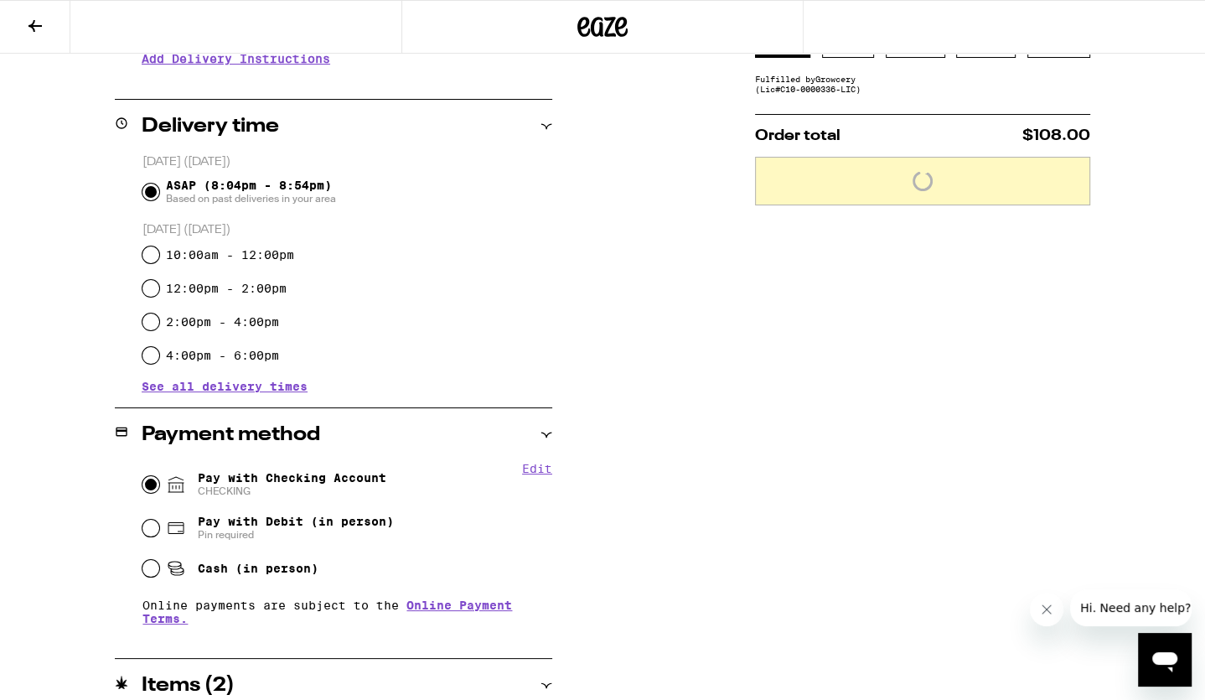
scroll to position [499, 0]
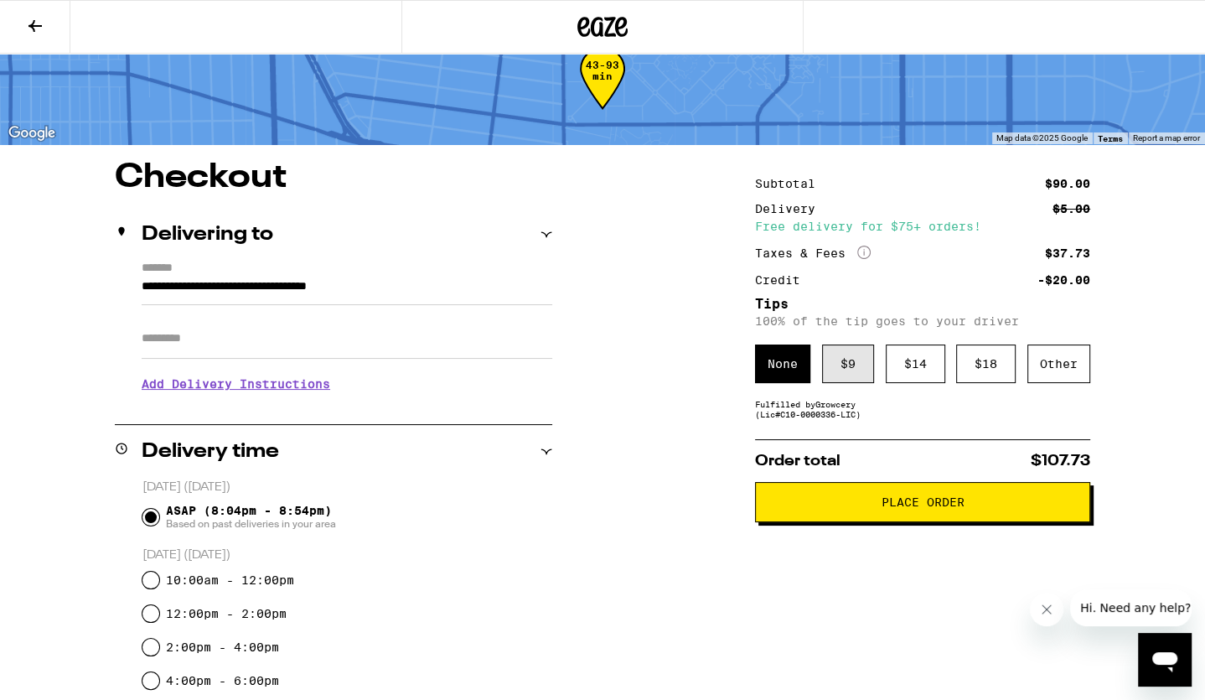
click at [660, 364] on div "$ 9" at bounding box center [848, 363] width 52 height 39
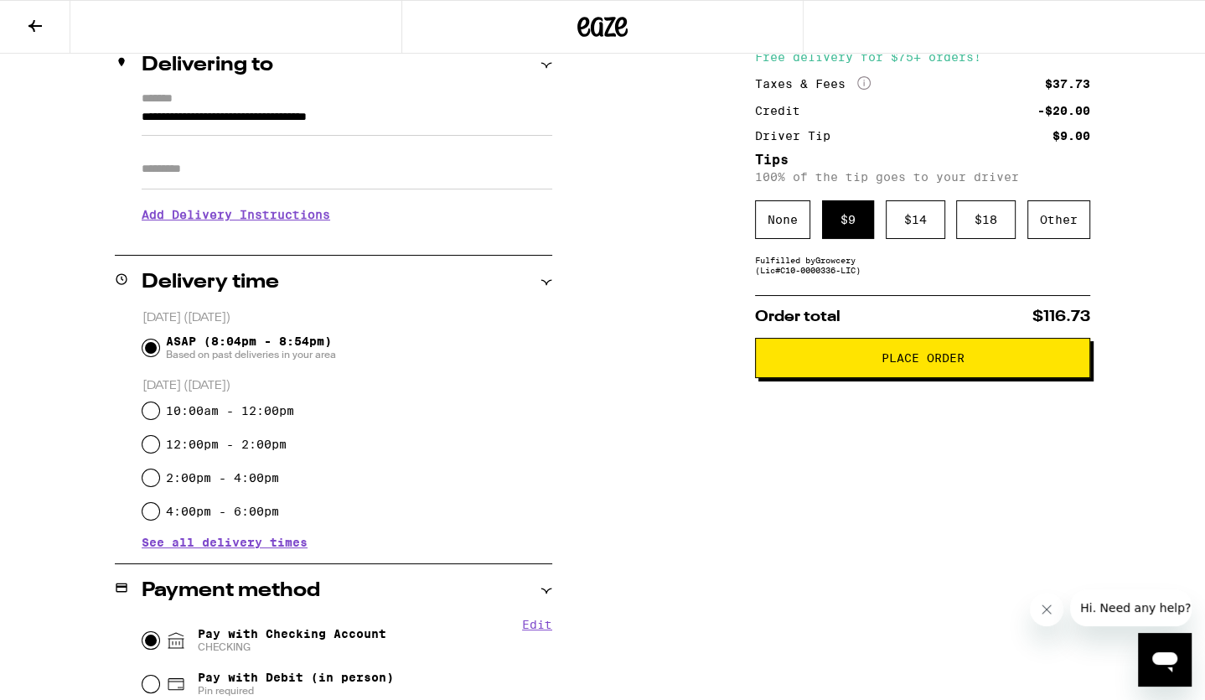
scroll to position [0, 0]
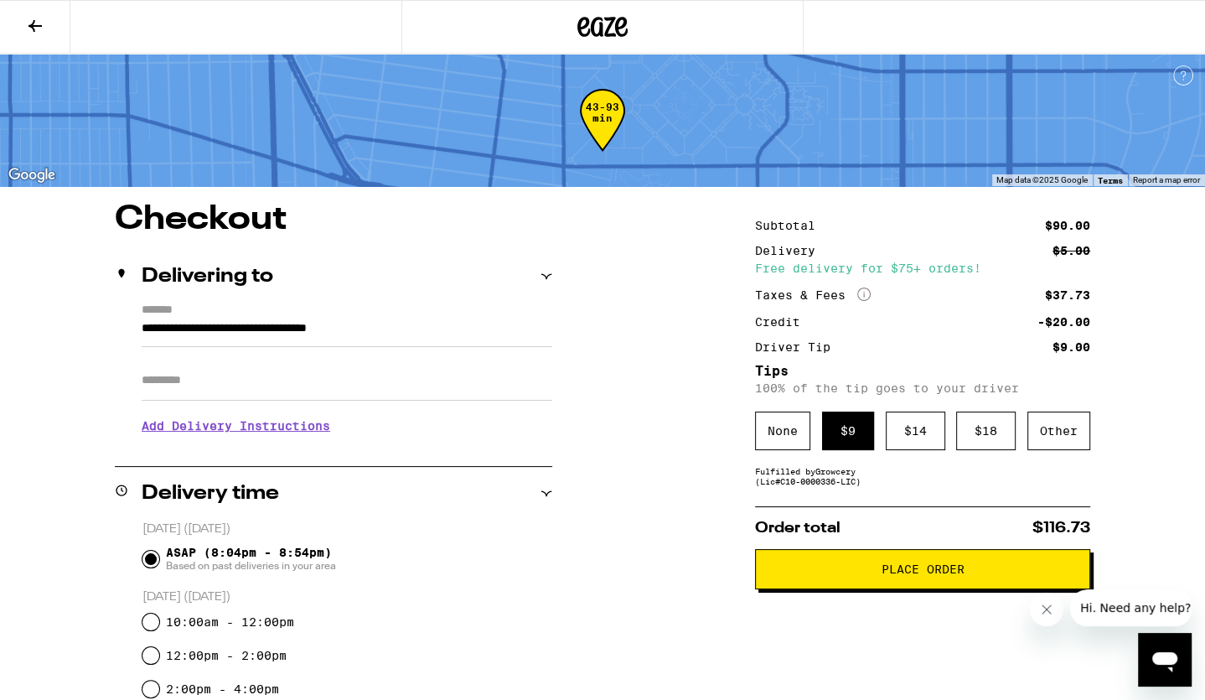
click at [660, 569] on span "Place Order" at bounding box center [922, 569] width 83 height 12
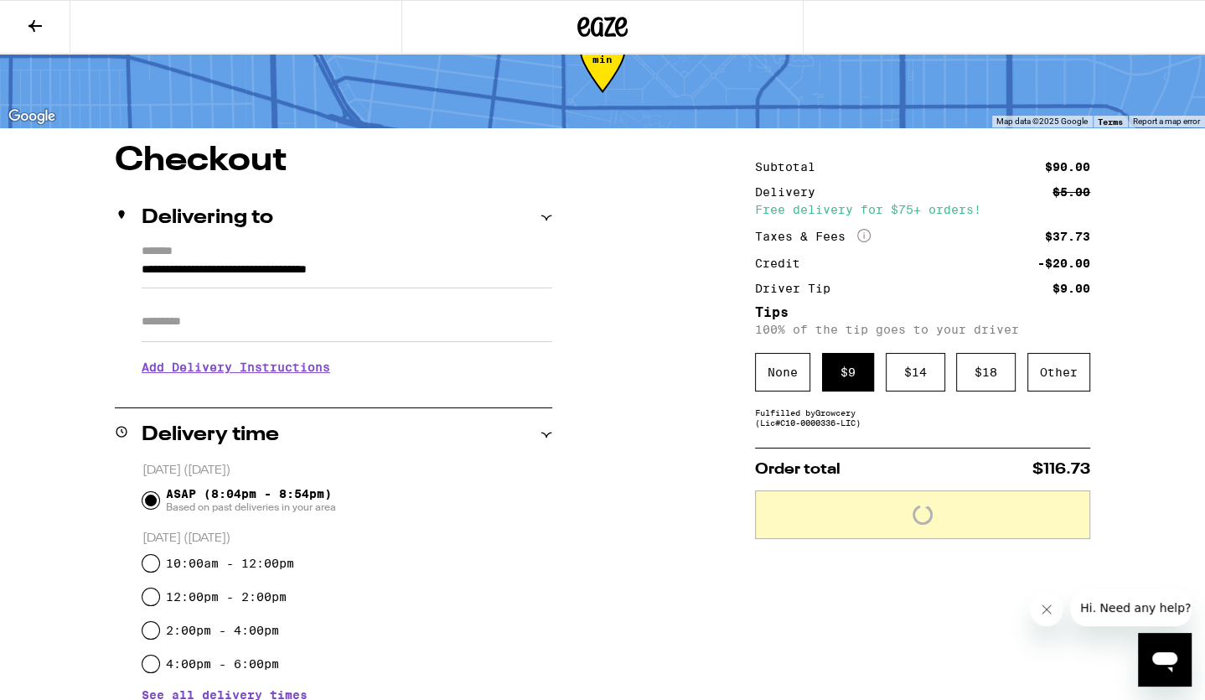
scroll to position [60, 0]
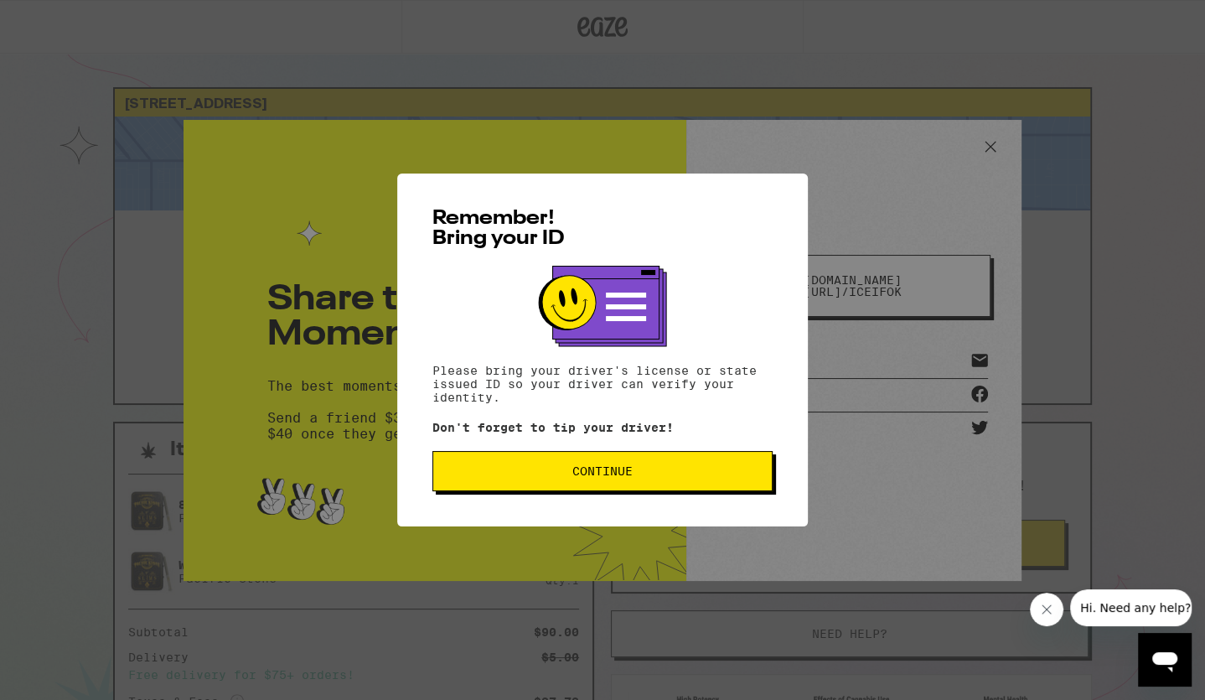
click at [660, 266] on div at bounding box center [602, 315] width 340 height 98
click at [620, 469] on span "Continue" at bounding box center [602, 471] width 60 height 12
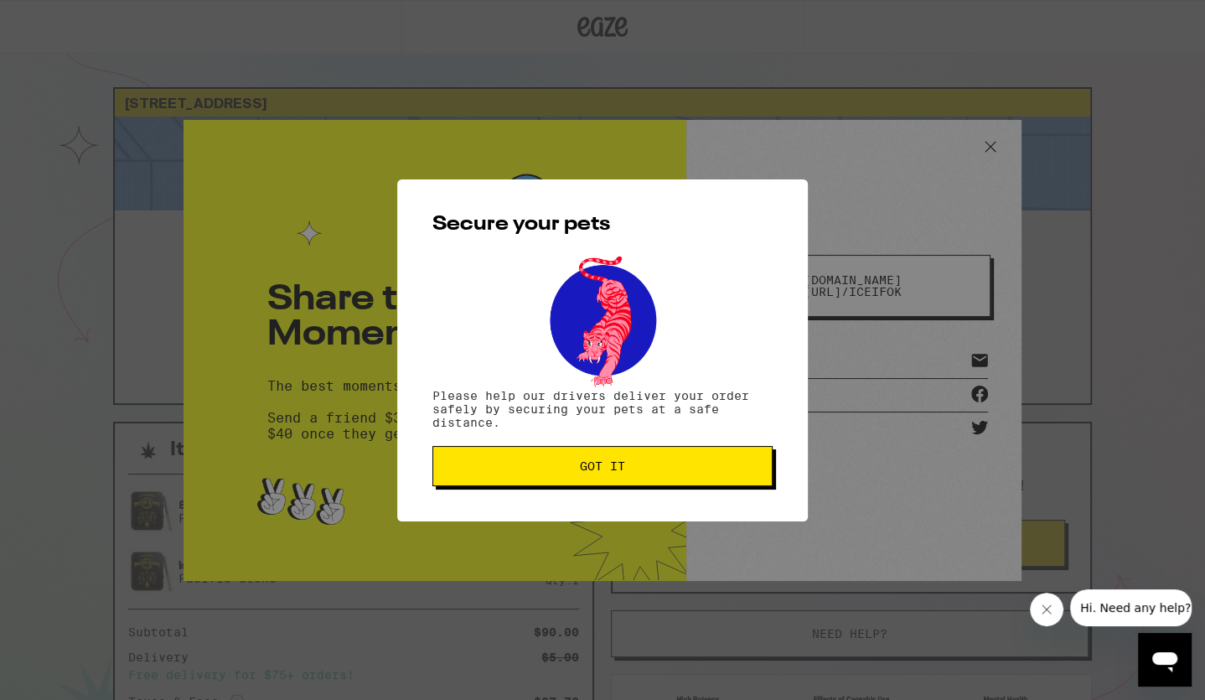
click at [618, 472] on span "Got it" at bounding box center [602, 466] width 45 height 12
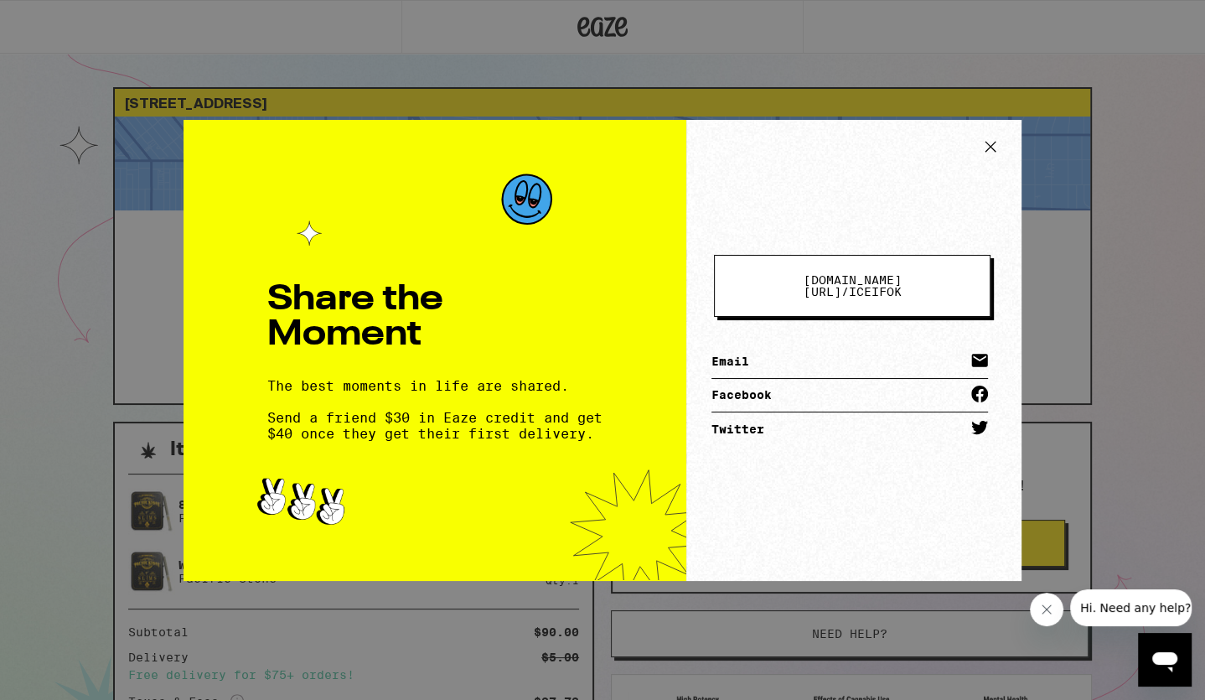
click at [660, 71] on div "Share the Moment The best moments in life are shared. Send a friend $30 in Eaze…" at bounding box center [602, 350] width 1205 height 700
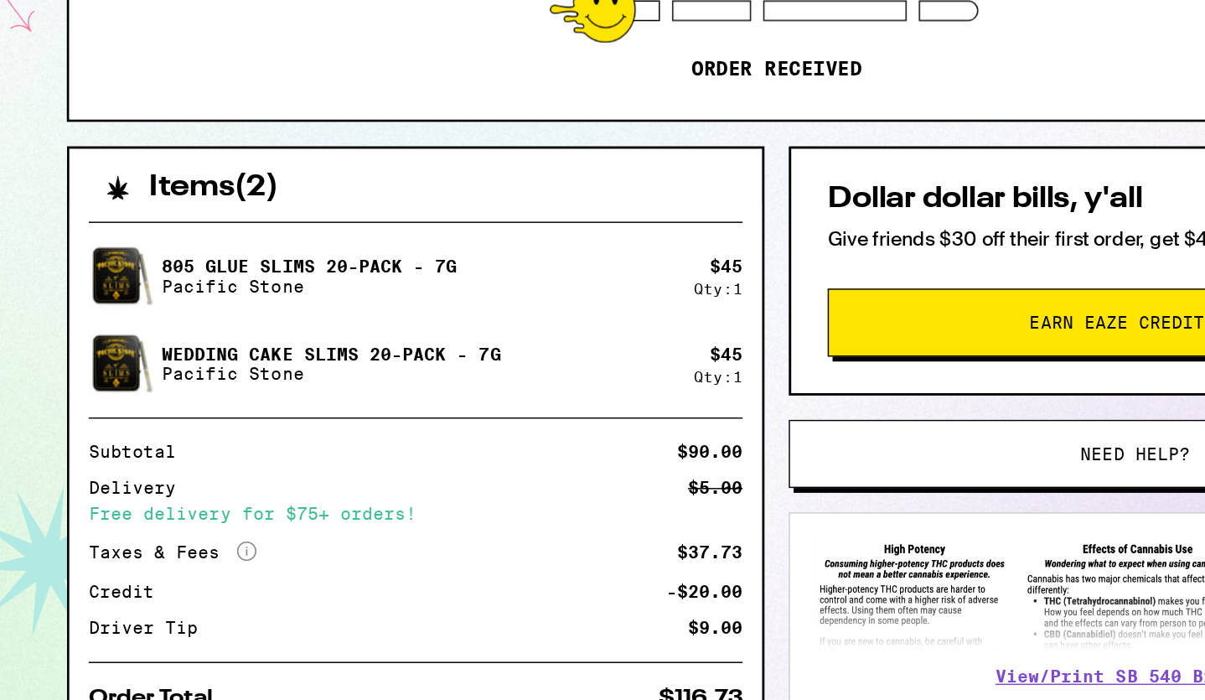
scroll to position [214, 0]
